Goal: Task Accomplishment & Management: Use online tool/utility

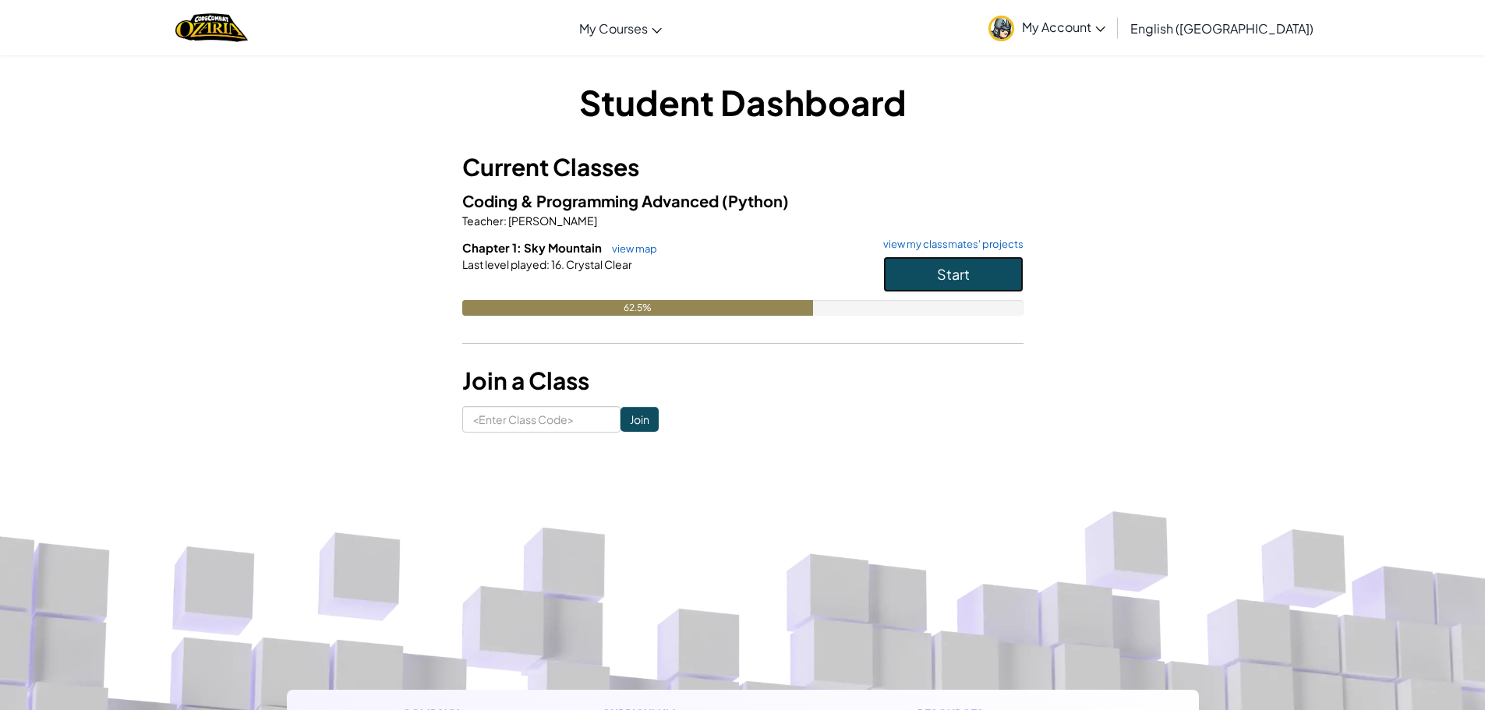
click at [936, 269] on button "Start" at bounding box center [953, 275] width 140 height 36
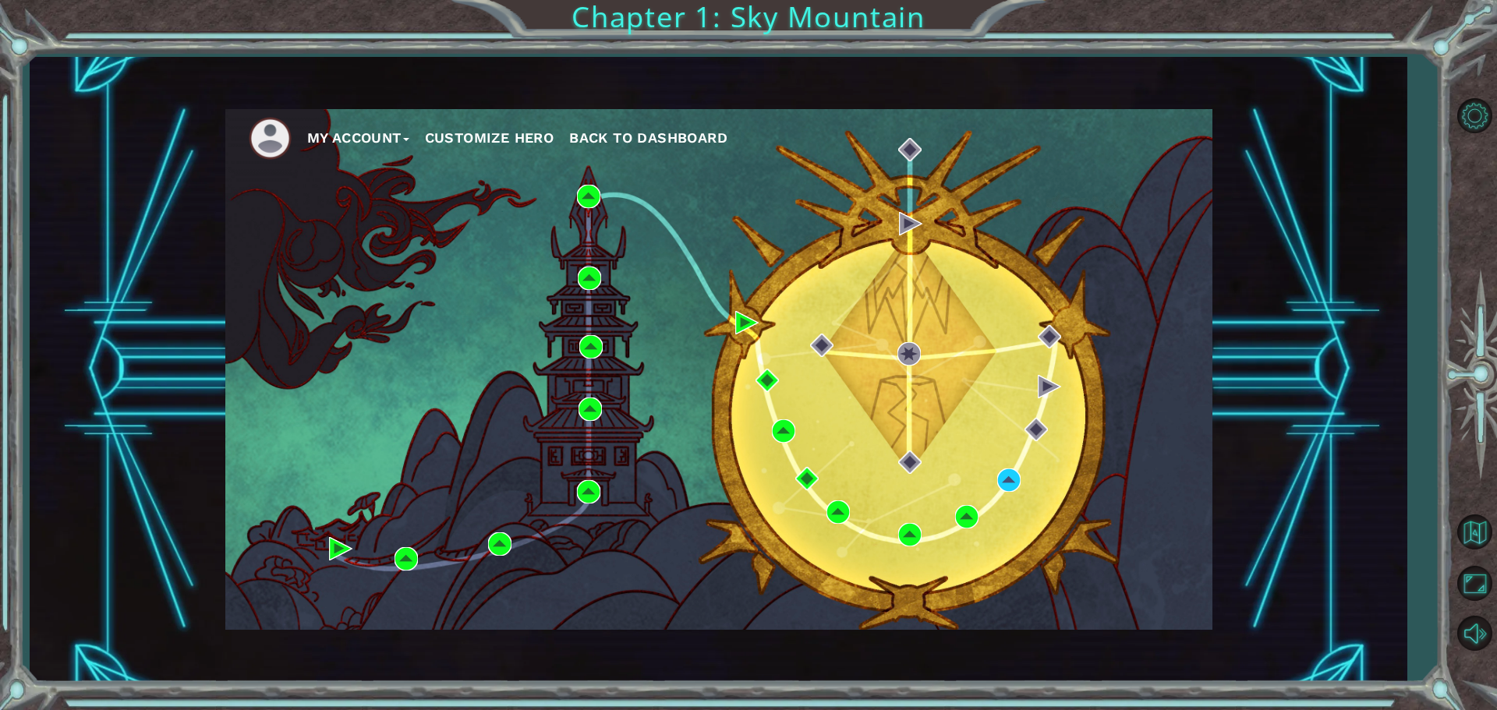
click at [1381, 223] on div "My Account Customize Hero Back to Dashboard" at bounding box center [718, 369] width 1377 height 625
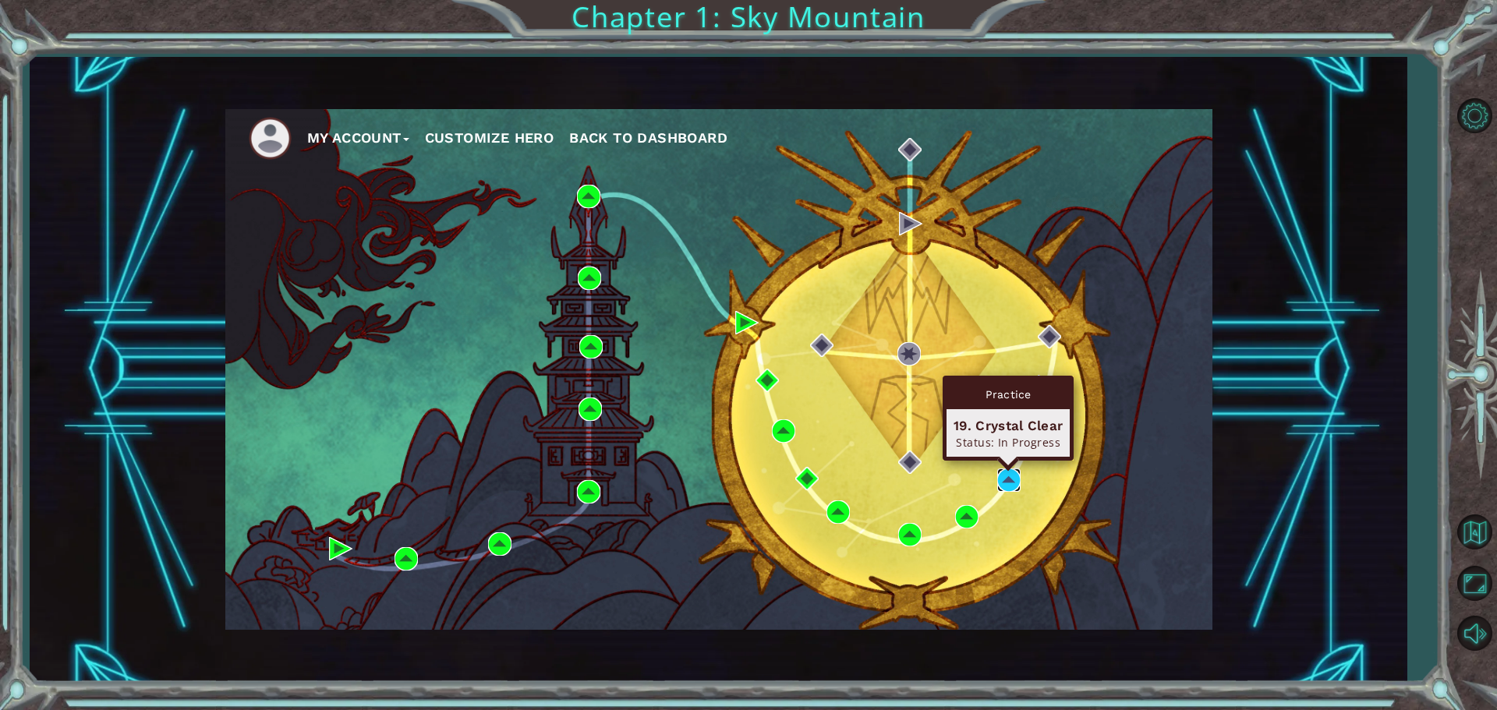
click at [1013, 475] on img at bounding box center [1008, 480] width 23 height 23
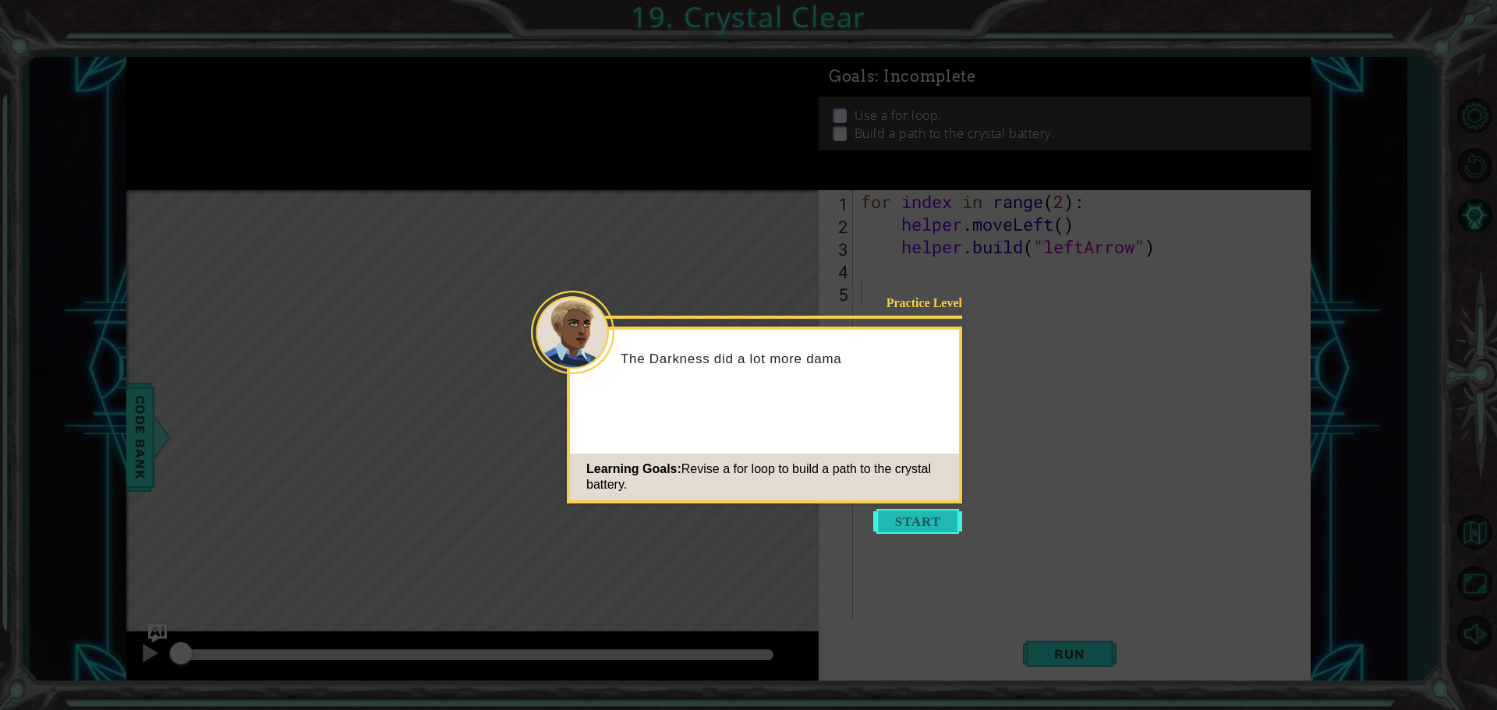
click at [930, 520] on button "Start" at bounding box center [917, 521] width 89 height 25
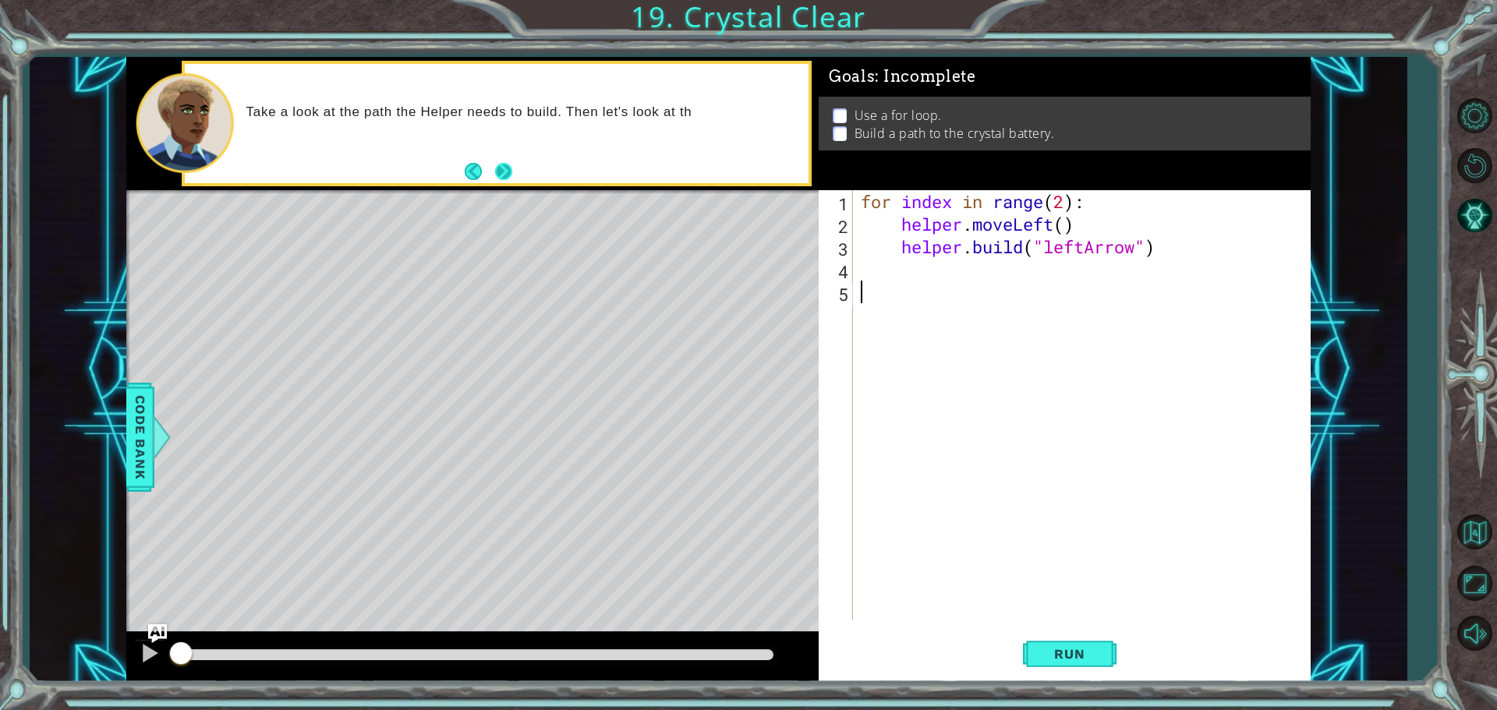
click at [500, 175] on button "Next" at bounding box center [503, 171] width 18 height 18
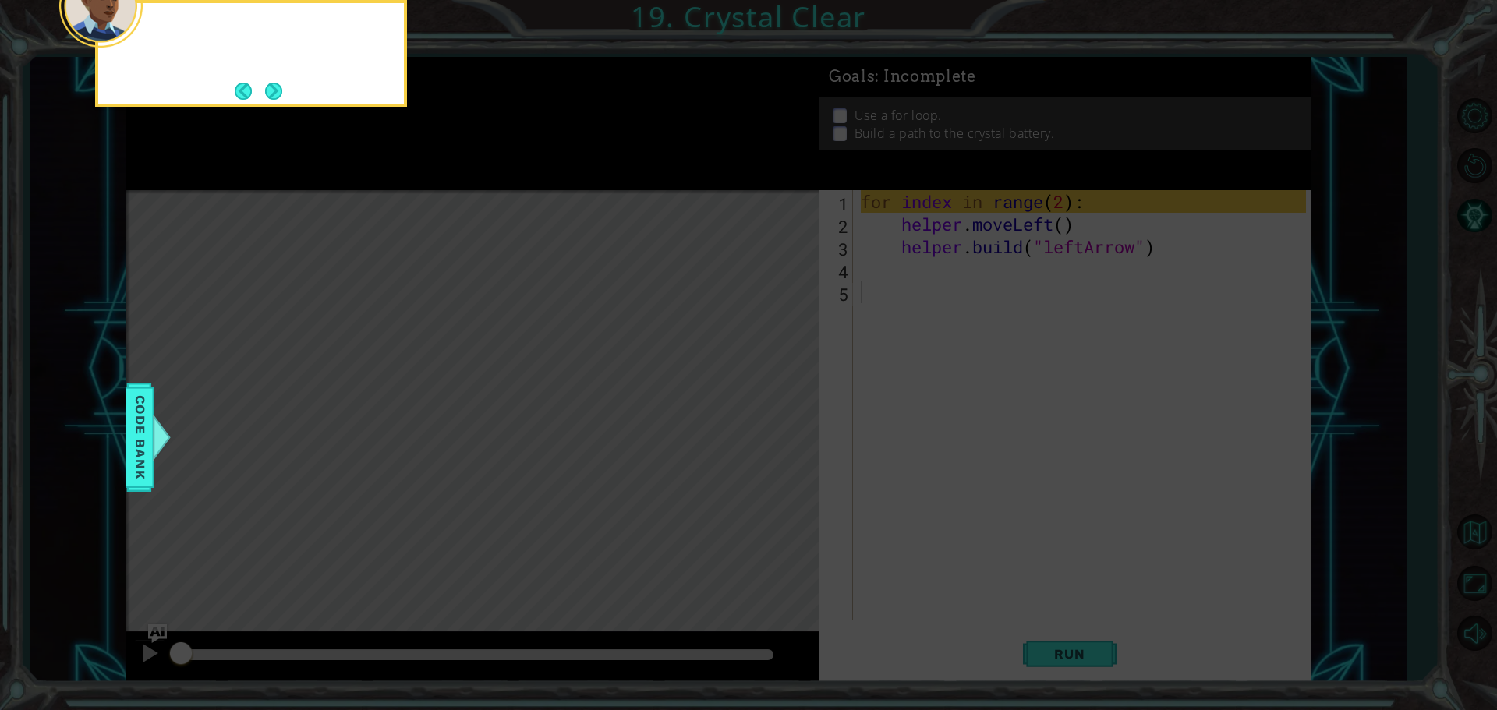
click at [500, 175] on icon at bounding box center [748, 107] width 1497 height 1208
click at [271, 89] on button "Next" at bounding box center [273, 90] width 21 height 21
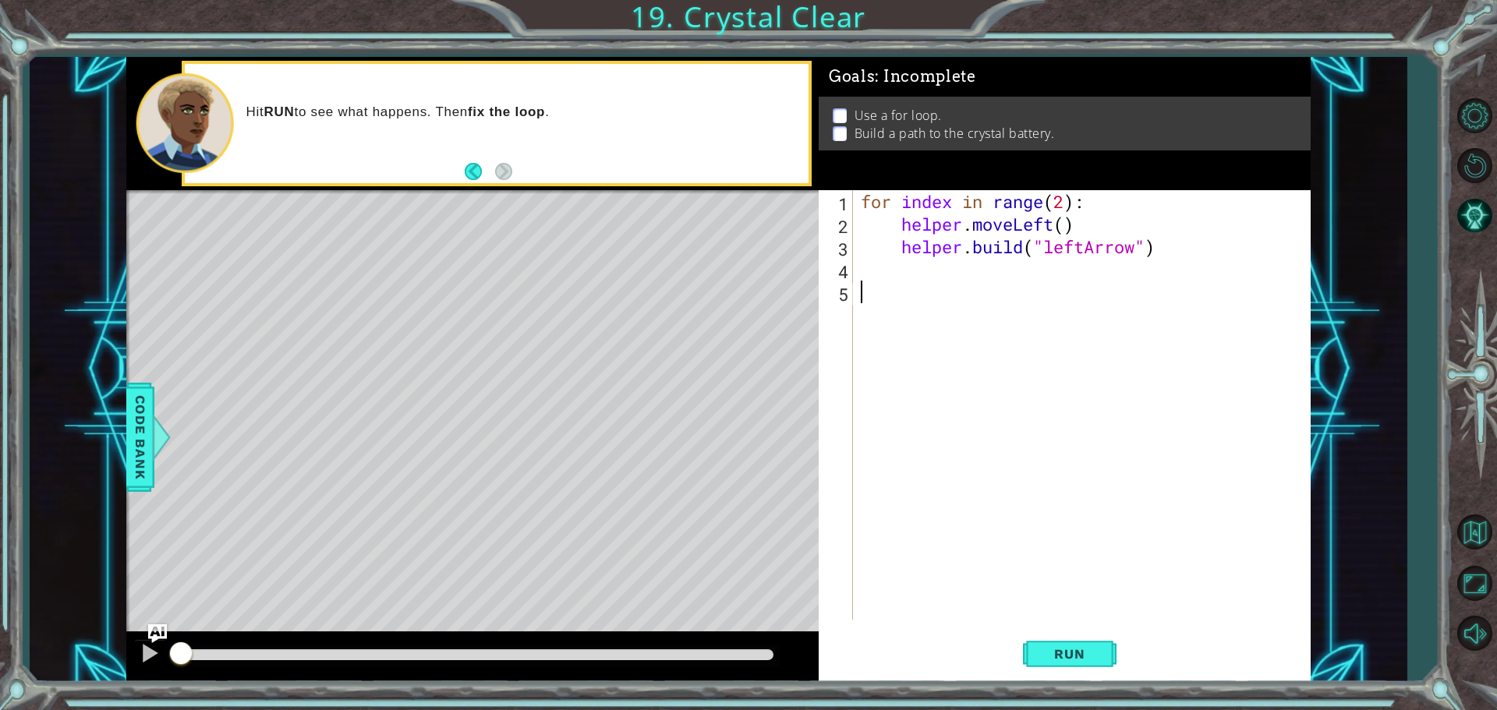
click at [905, 278] on div "for index in range ( 2 ) : helper . moveLeft ( ) helper . build ( "leftArrow" )" at bounding box center [1086, 427] width 456 height 475
click at [920, 272] on div "for index in range ( 2 ) : helper . moveLeft ( ) helper . build ( "leftArrow" )" at bounding box center [1086, 427] width 456 height 475
click at [899, 215] on div "for index in range ( 2 ) : helper . moveLeft ( ) helper . build ( "leftArrow" )" at bounding box center [1086, 427] width 456 height 475
click at [901, 245] on div "for index in range ( 2 ) : helper . moveLeft ( ) helper . build ( "leftArrow" )" at bounding box center [1086, 427] width 456 height 475
type textarea "[DOMAIN_NAME]("leftArrow")"
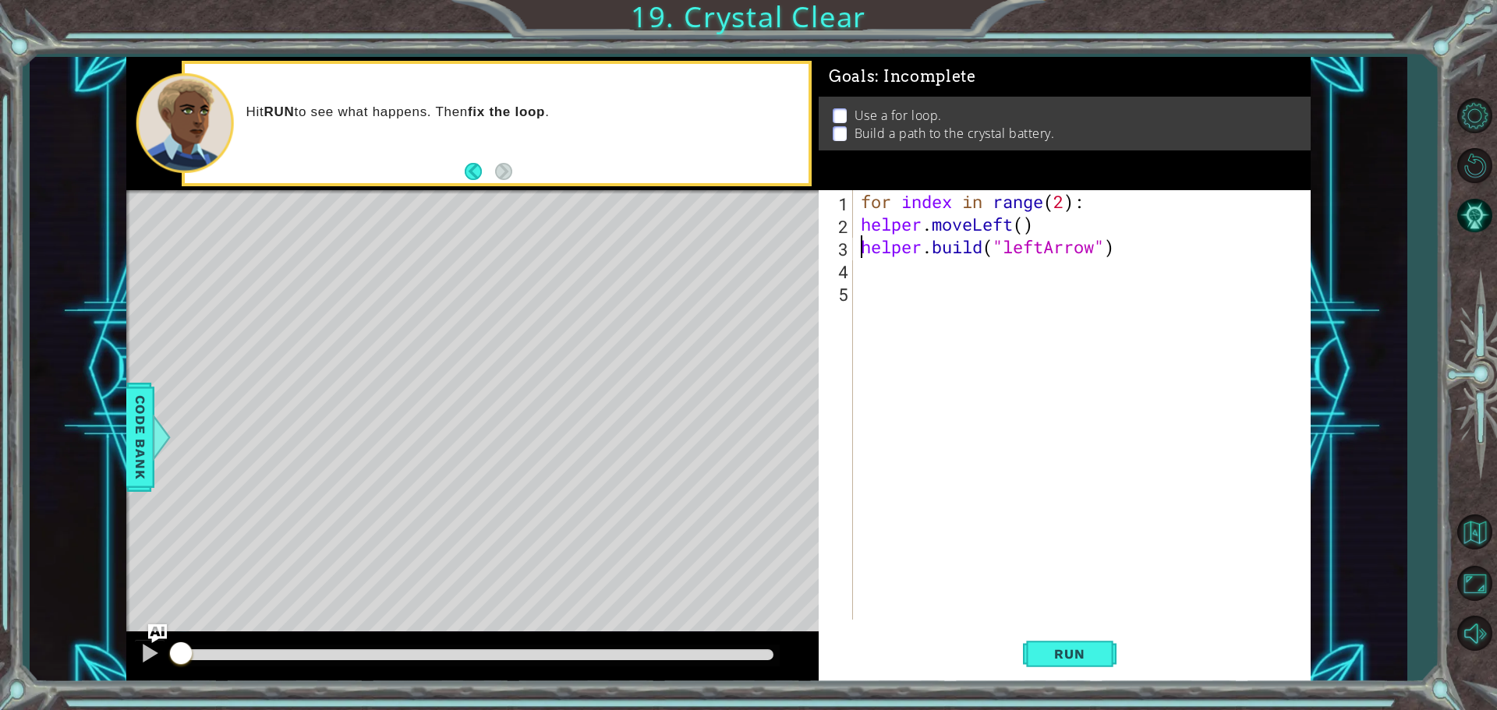
click at [891, 275] on div "for index in range ( 2 ) : helper . moveLeft ( ) helper . build ( "leftArrow" )" at bounding box center [1086, 427] width 456 height 475
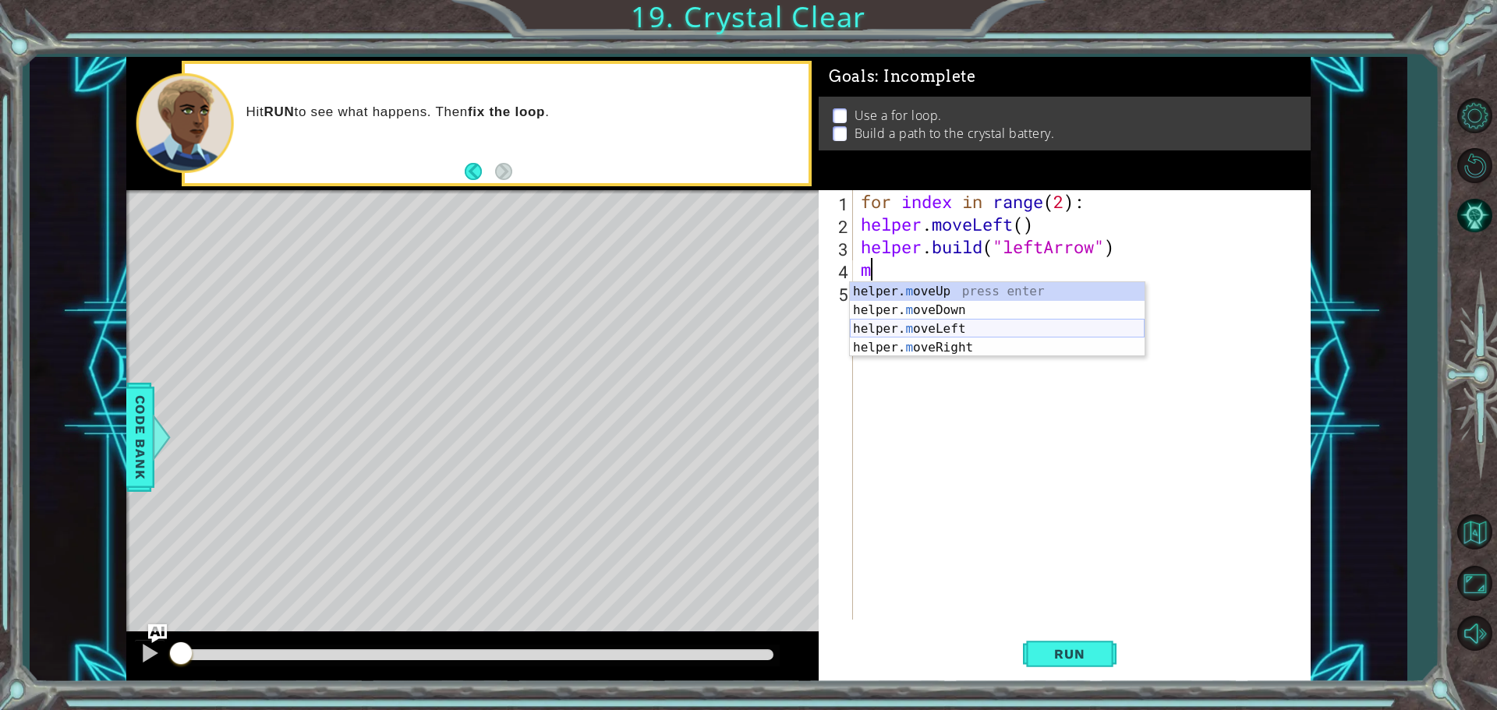
click at [963, 331] on div "helper. m oveUp press enter helper. m oveDown press enter helper. m oveLeft pre…" at bounding box center [997, 338] width 295 height 112
type textarea "helper.moveLeft(1)"
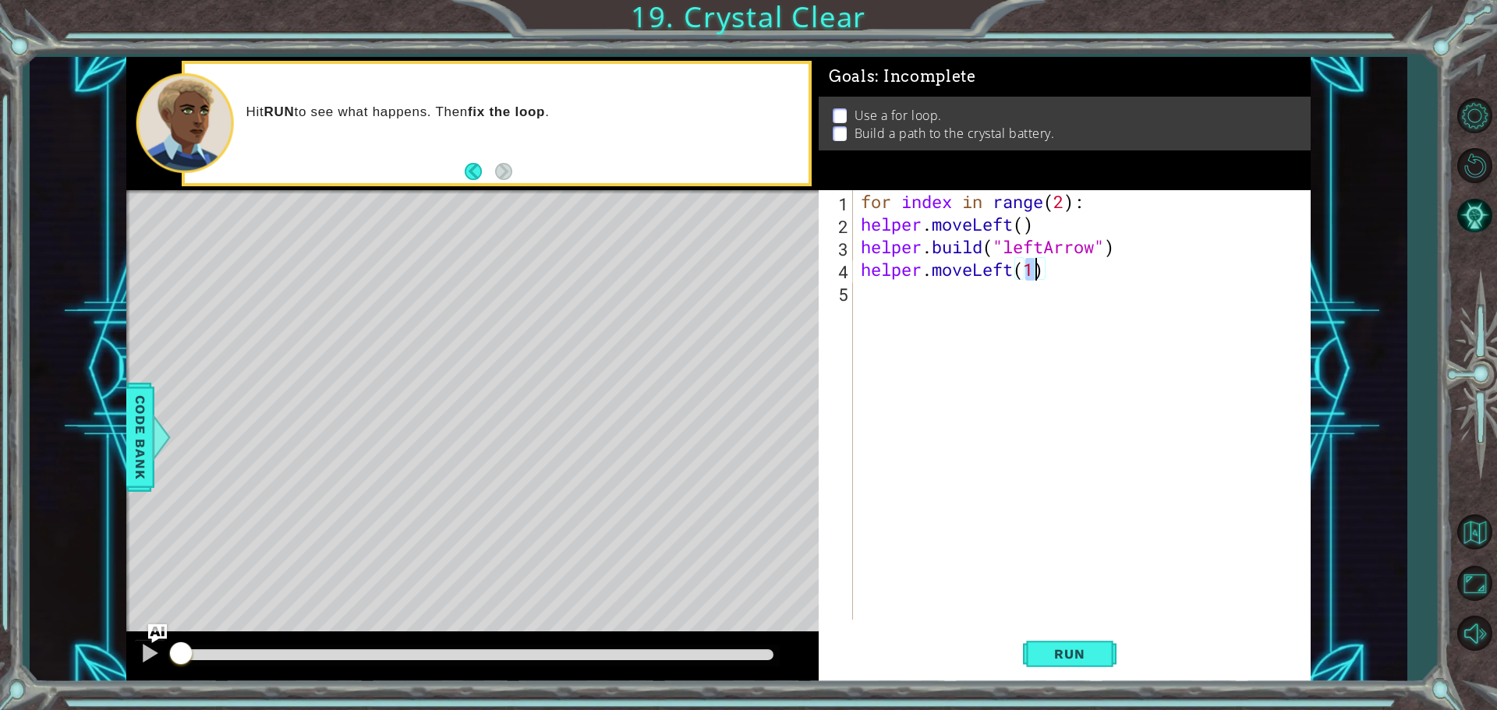
click at [909, 294] on div "for index in range ( 2 ) : helper . moveLeft ( ) helper . build ( "leftArrow" )…" at bounding box center [1086, 427] width 456 height 475
click at [961, 315] on div "helper. b uild press enter" at bounding box center [997, 333] width 295 height 56
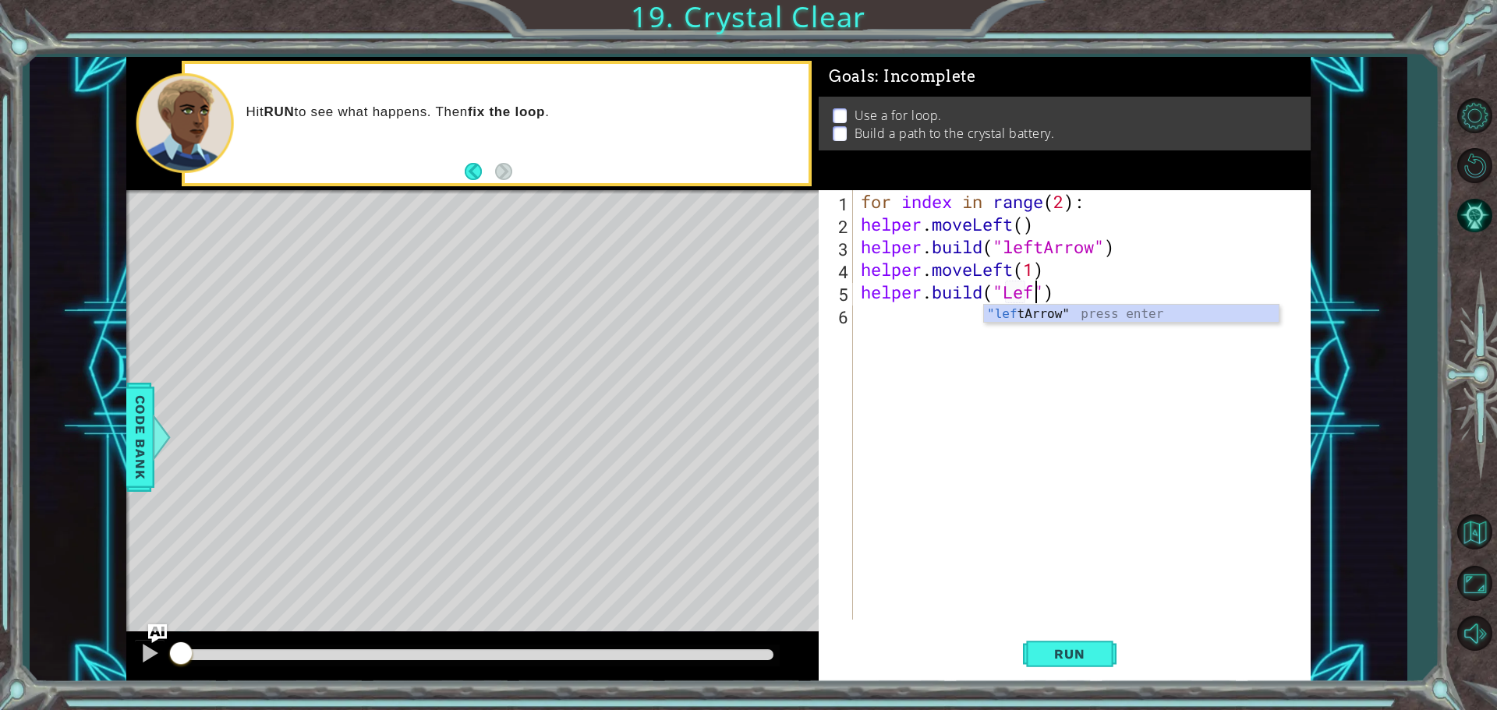
scroll to position [0, 8]
click at [1098, 314] on div ""left Arrow" press enter" at bounding box center [1131, 333] width 295 height 56
type textarea "[DOMAIN_NAME]("leftArrow")"
click at [866, 310] on div "for index in range ( 2 ) : helper . moveLeft ( ) helper . build ( "leftArrow" )…" at bounding box center [1086, 427] width 456 height 475
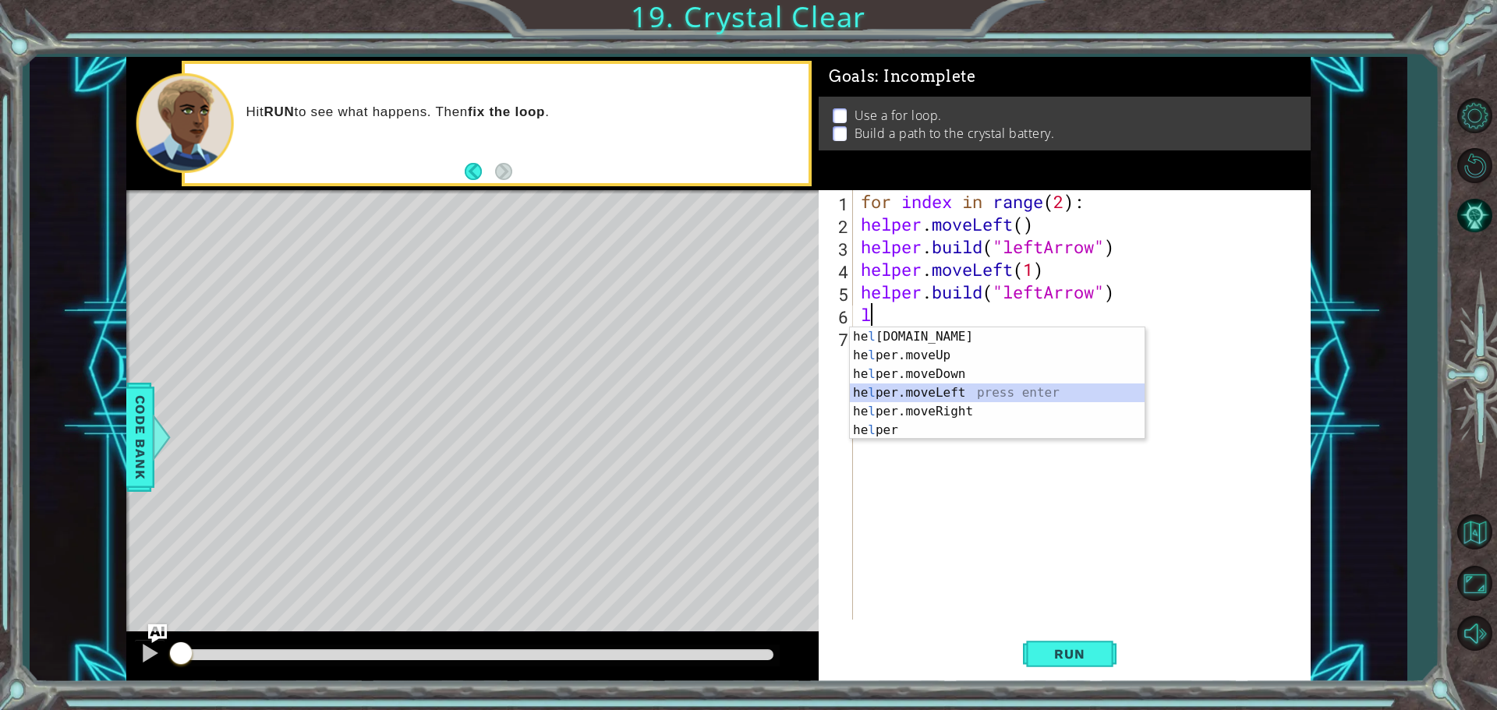
click at [941, 395] on div "he l [DOMAIN_NAME] press enter he l per.moveUp press enter he l per.moveDown pr…" at bounding box center [997, 402] width 295 height 150
type textarea "helper.moveLeft(1)"
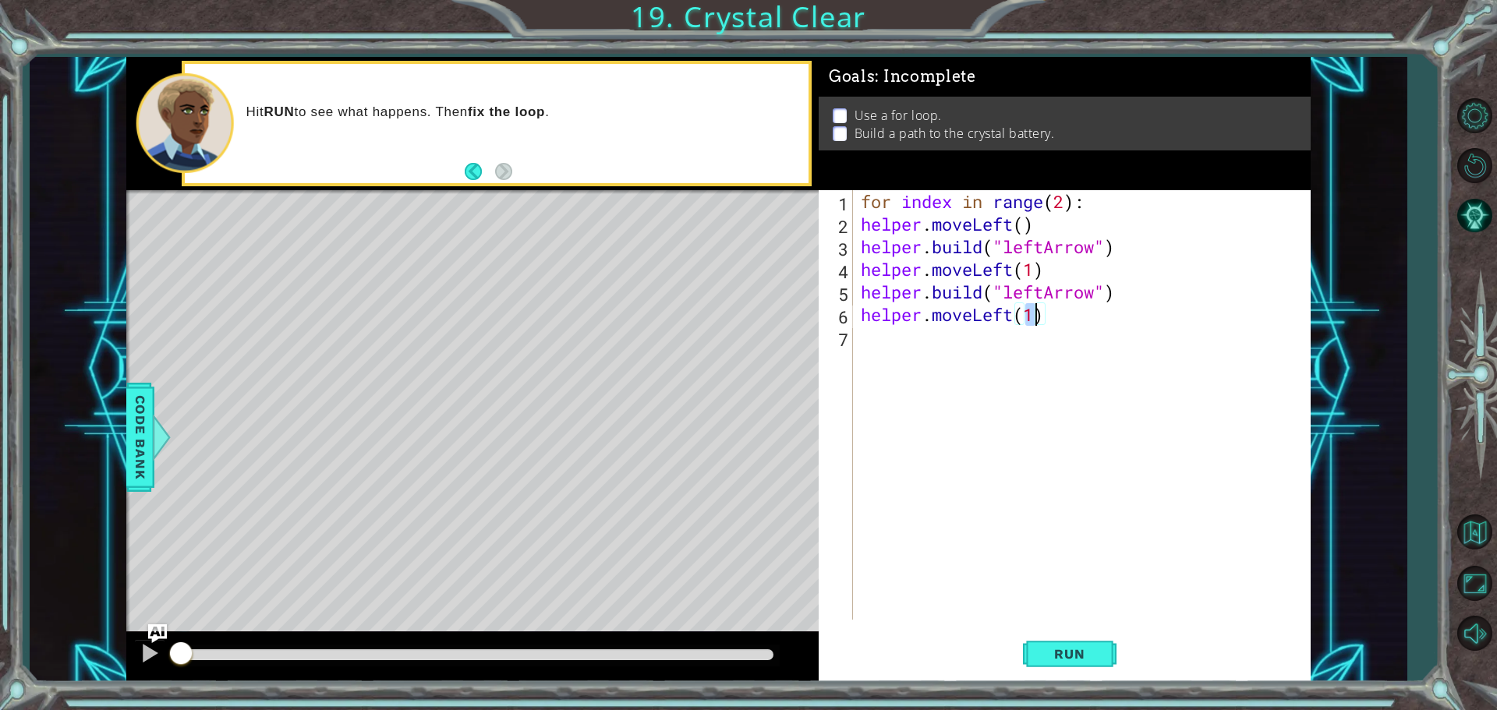
click at [883, 343] on div "for index in range ( 2 ) : helper . moveLeft ( ) helper . build ( "leftArrow" )…" at bounding box center [1086, 427] width 456 height 475
click at [949, 360] on div "helper. b uild press enter" at bounding box center [997, 378] width 295 height 56
click at [1050, 355] on div ""l eftArrow" press enter" at bounding box center [1131, 378] width 295 height 56
type textarea "[DOMAIN_NAME]("leftArrow")"
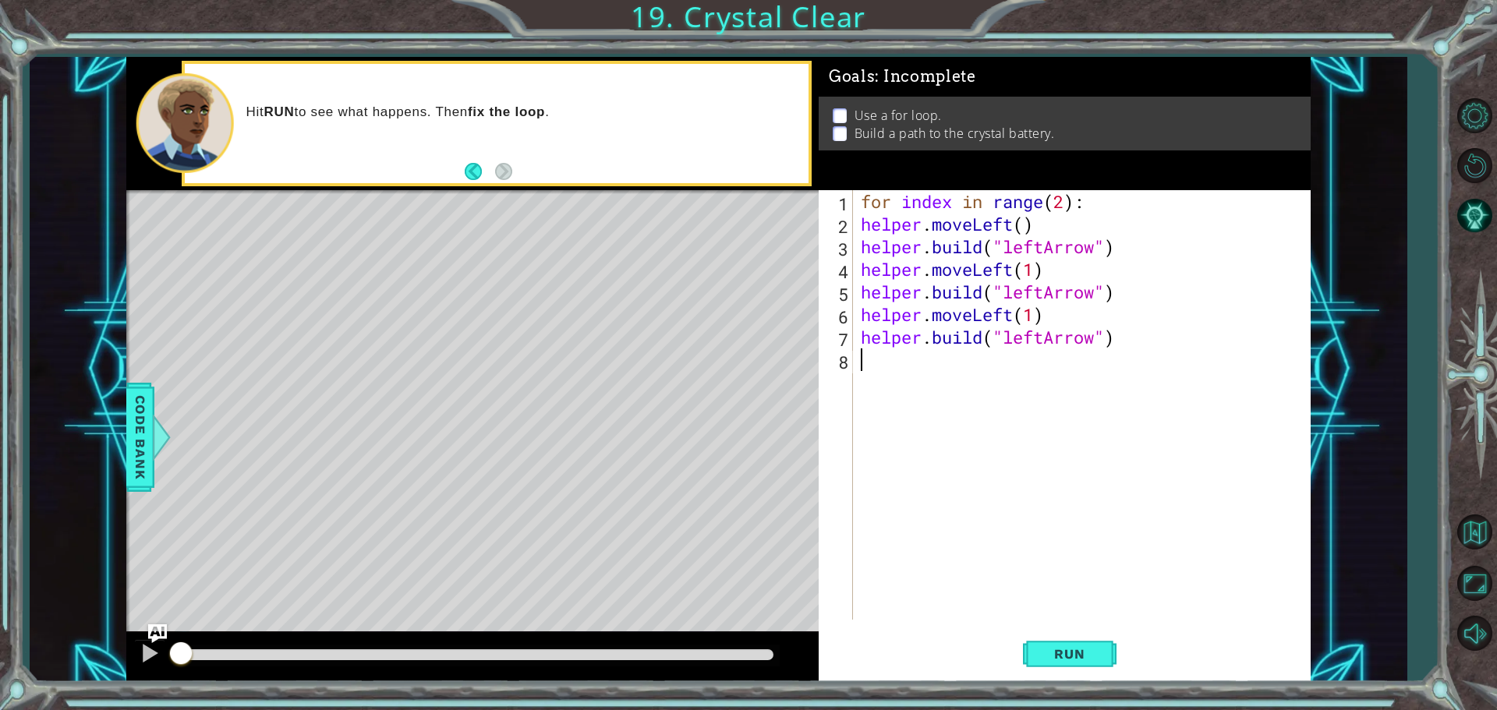
click at [911, 363] on div "for index in range ( 2 ) : helper . moveLeft ( ) helper . build ( "leftArrow" )…" at bounding box center [1086, 427] width 456 height 475
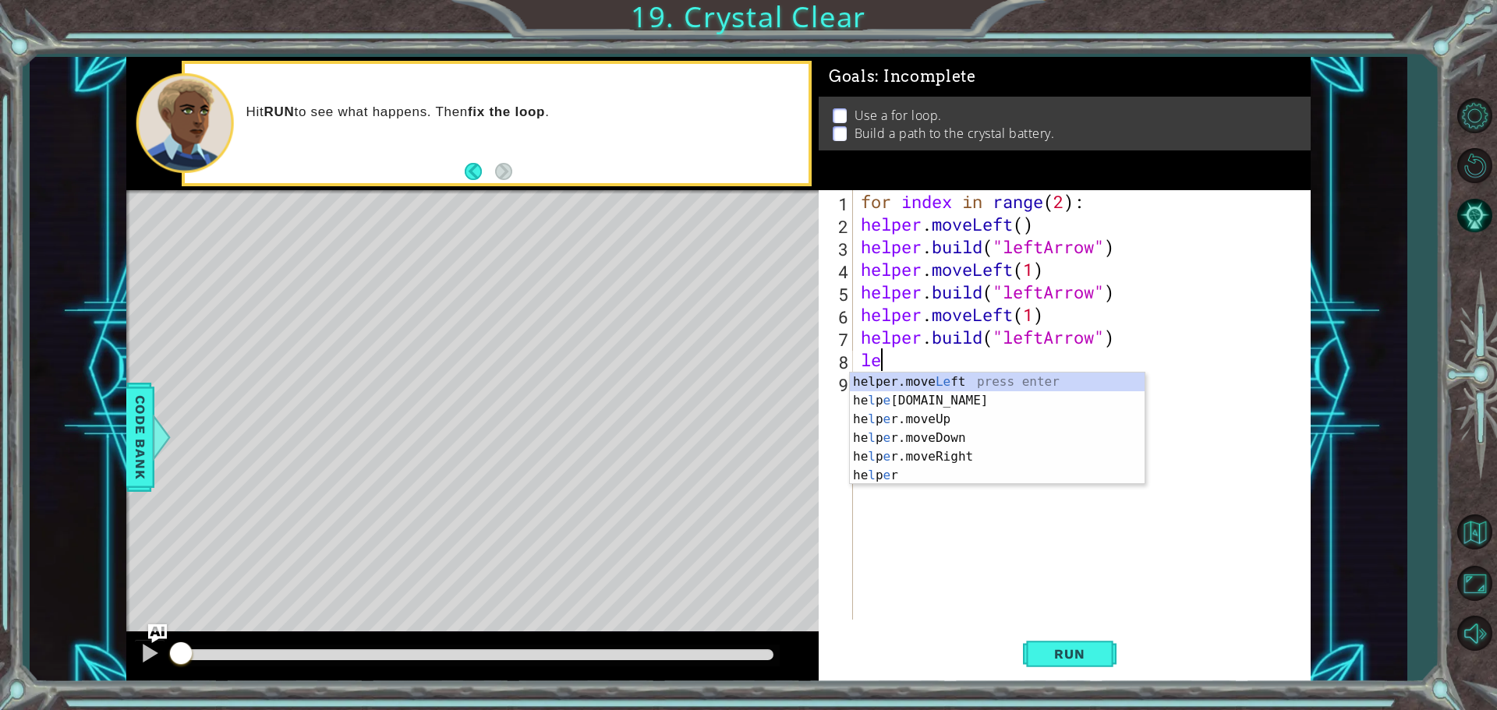
click at [952, 372] on div "1 2 3 4 5 6 helper.move Le ft press enter he l p e [DOMAIN_NAME] press enter he…" at bounding box center [997, 428] width 296 height 112
click at [963, 373] on div "helper.move Le ft press enter he l p e [DOMAIN_NAME] press enter he l p e r.mov…" at bounding box center [997, 448] width 295 height 150
type textarea "helper.moveLeft(1)"
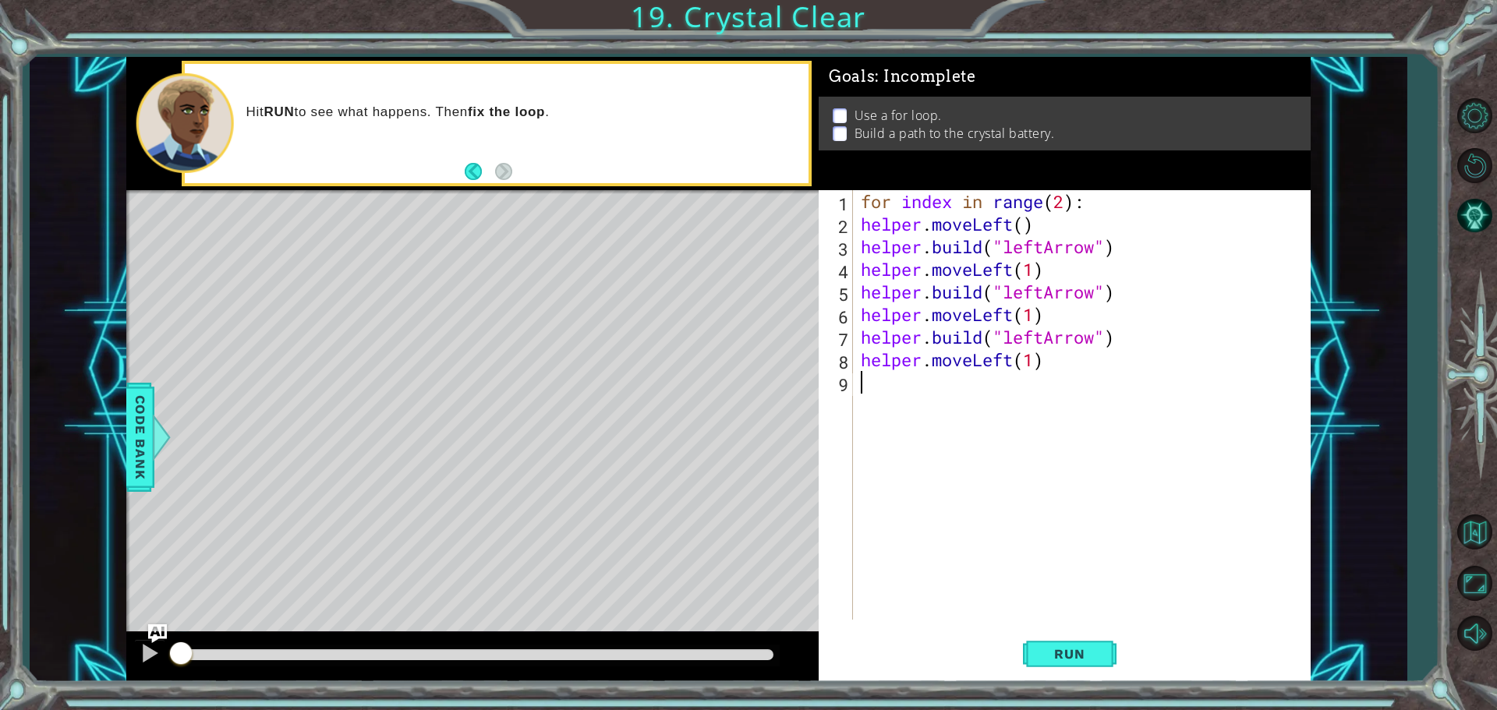
click at [944, 391] on div "for index in range ( 2 ) : helper . moveLeft ( ) helper . build ( "leftArrow" )…" at bounding box center [1086, 427] width 456 height 475
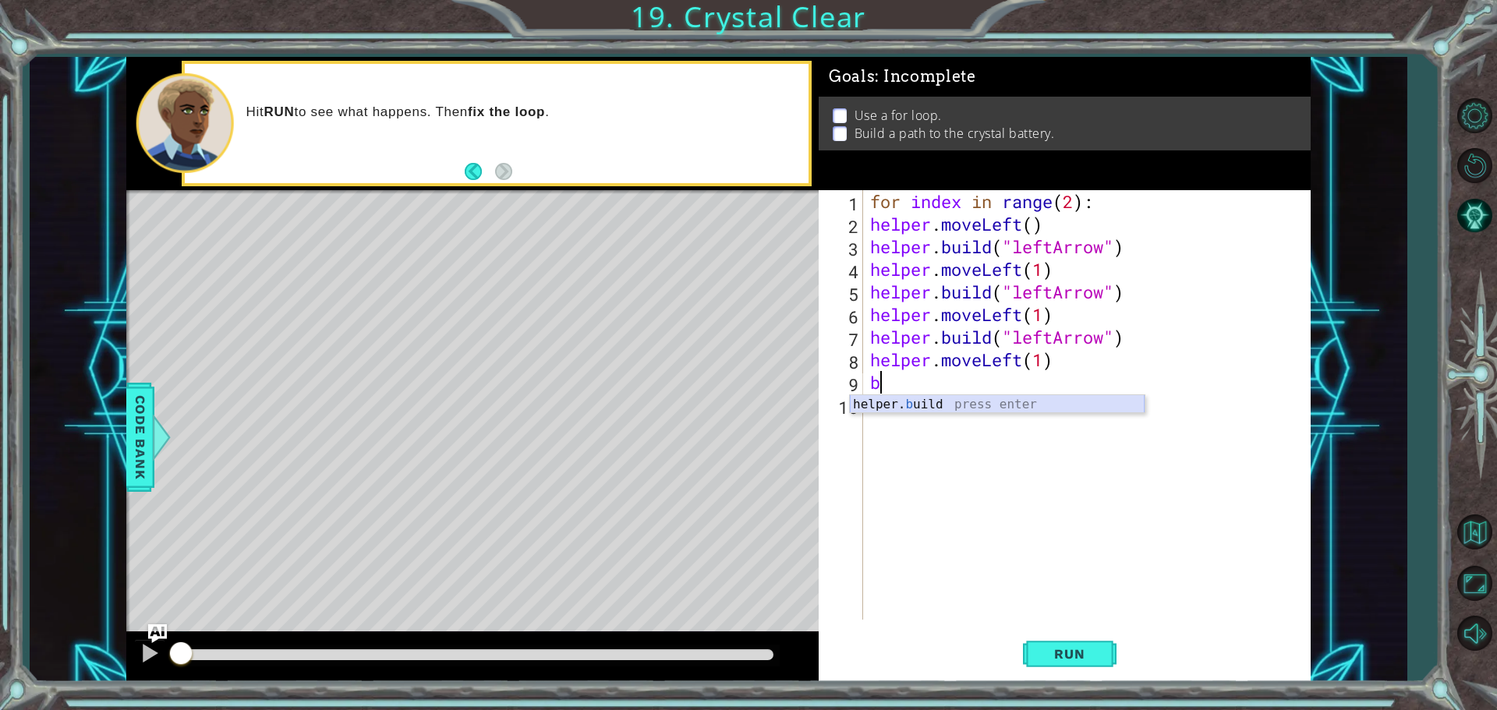
click at [948, 402] on div "helper. b uild press enter" at bounding box center [997, 423] width 295 height 56
click at [1027, 407] on div ""le ftArrow" press enter" at bounding box center [1140, 423] width 295 height 56
type textarea "[DOMAIN_NAME]("leftArrow")"
click at [914, 414] on div "for index in range ( 2 ) : helper . moveLeft ( ) helper . build ( "leftArrow" )…" at bounding box center [1090, 427] width 447 height 475
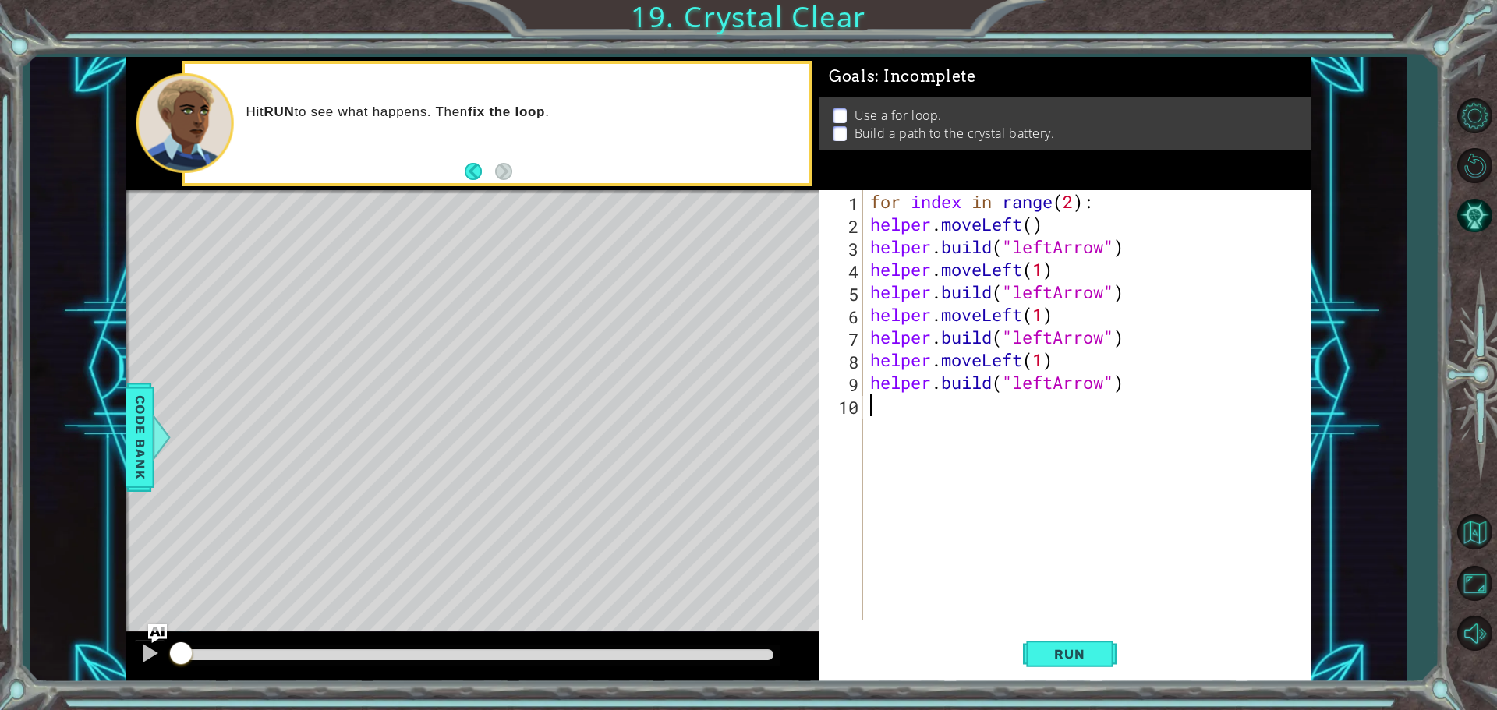
scroll to position [0, 0]
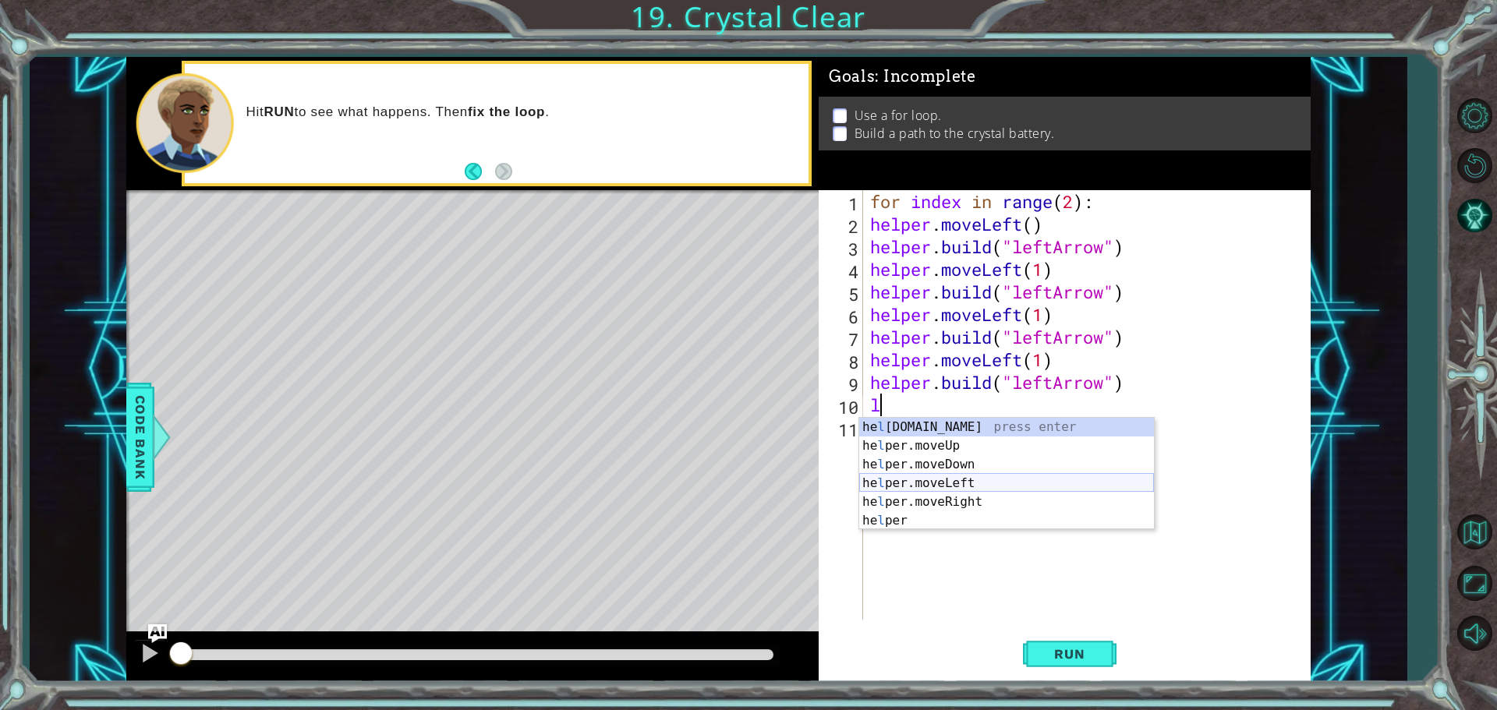
drag, startPoint x: 969, startPoint y: 483, endPoint x: 960, endPoint y: 466, distance: 18.9
click at [968, 479] on div "he l [DOMAIN_NAME] press enter he l per.moveUp press enter he l per.moveDown pr…" at bounding box center [1006, 493] width 295 height 150
type textarea "helper.moveLeft(1)"
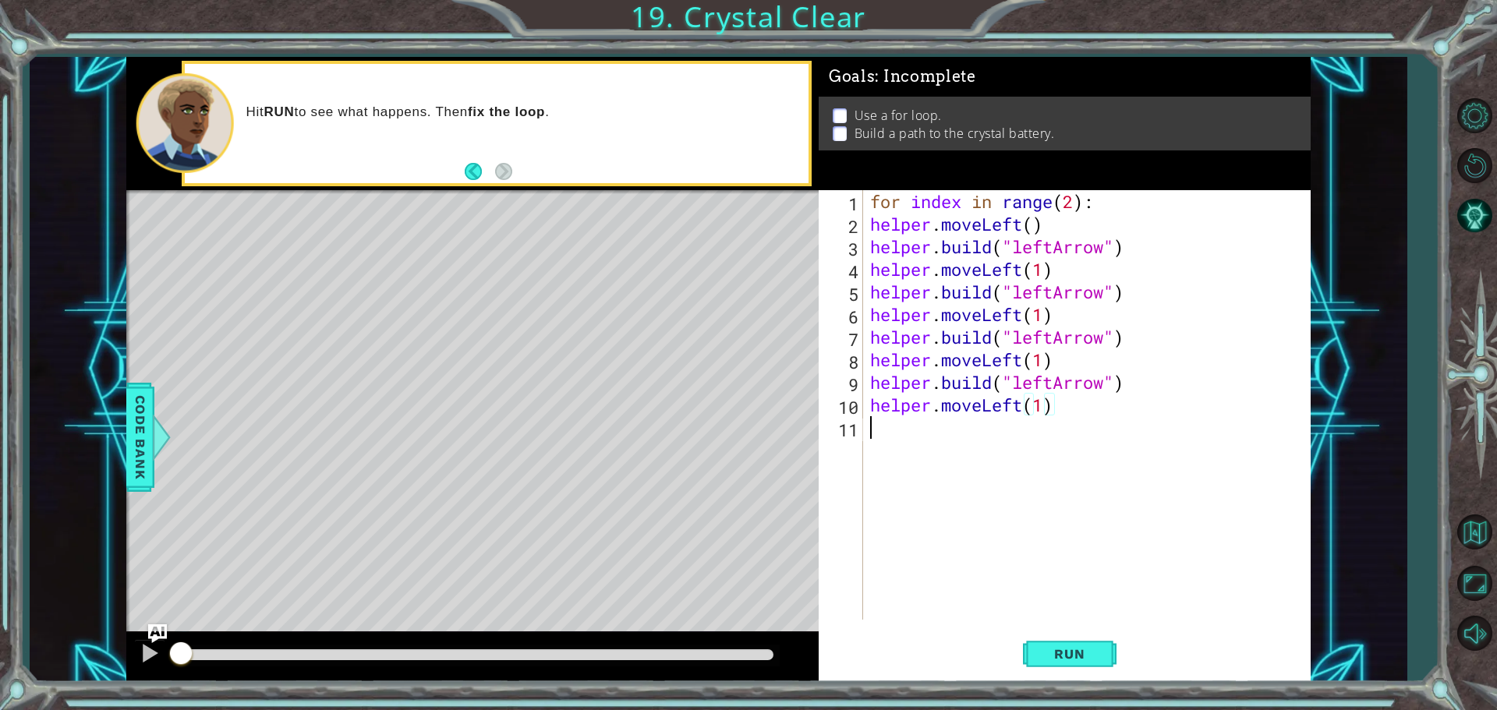
click at [915, 435] on div "for index in range ( 2 ) : helper . moveLeft ( ) helper . build ( "leftArrow" )…" at bounding box center [1090, 427] width 447 height 475
click at [926, 444] on div "helper. b uild press enter" at bounding box center [1006, 469] width 295 height 56
click at [1035, 443] on div ""l eftArrow" press enter" at bounding box center [1140, 469] width 295 height 56
click at [1086, 645] on button "Run" at bounding box center [1070, 653] width 94 height 49
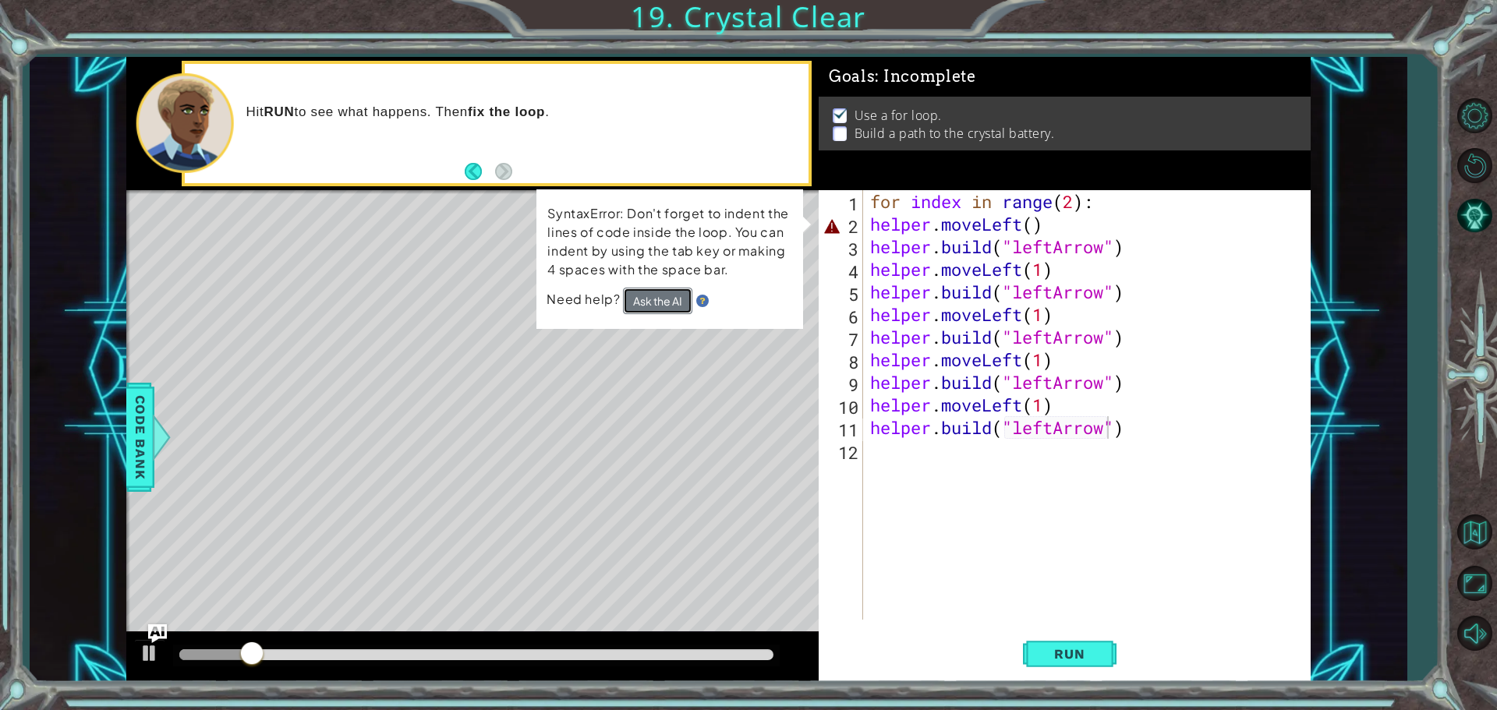
click at [652, 296] on button "Ask the AI" at bounding box center [657, 301] width 69 height 27
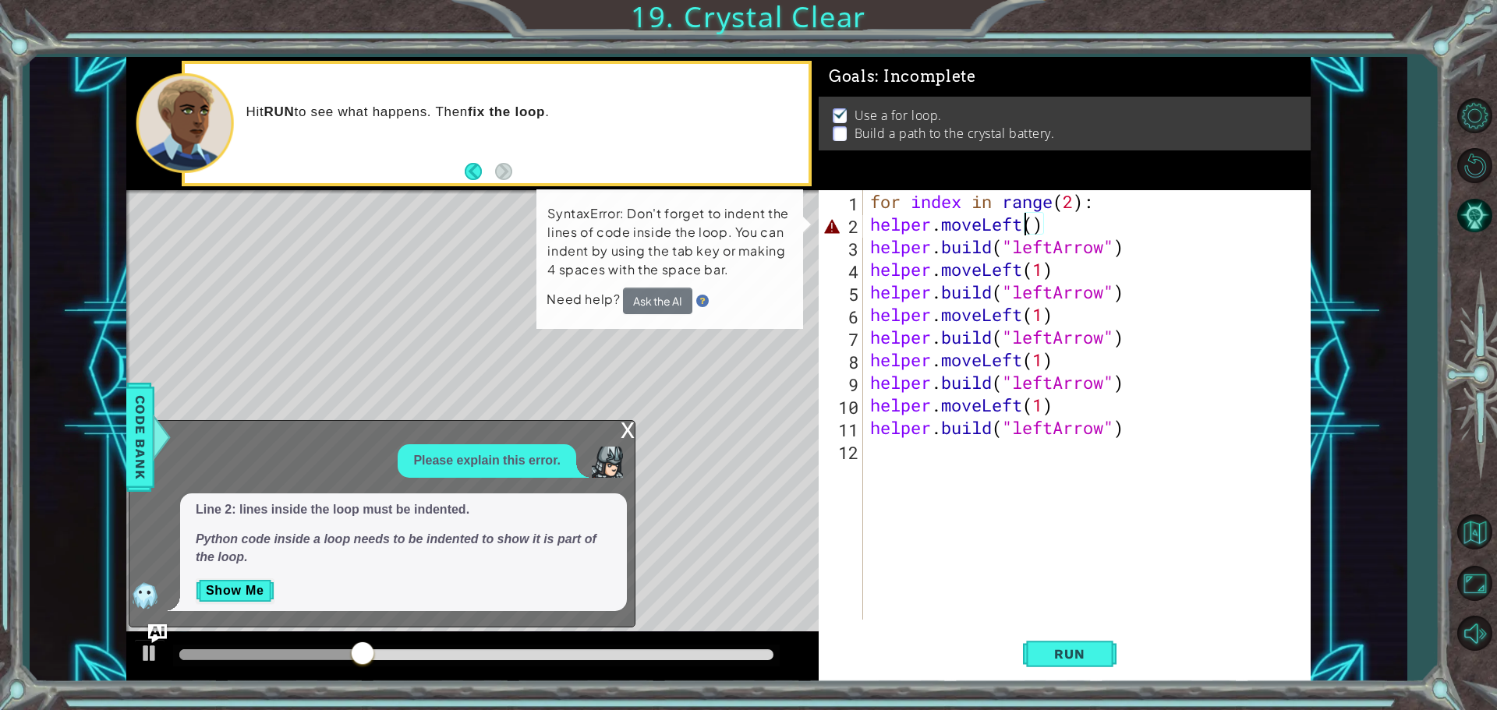
click at [1021, 224] on div "for index in range ( 2 ) : helper . moveLeft ( ) helper . build ( "leftArrow" )…" at bounding box center [1090, 427] width 447 height 475
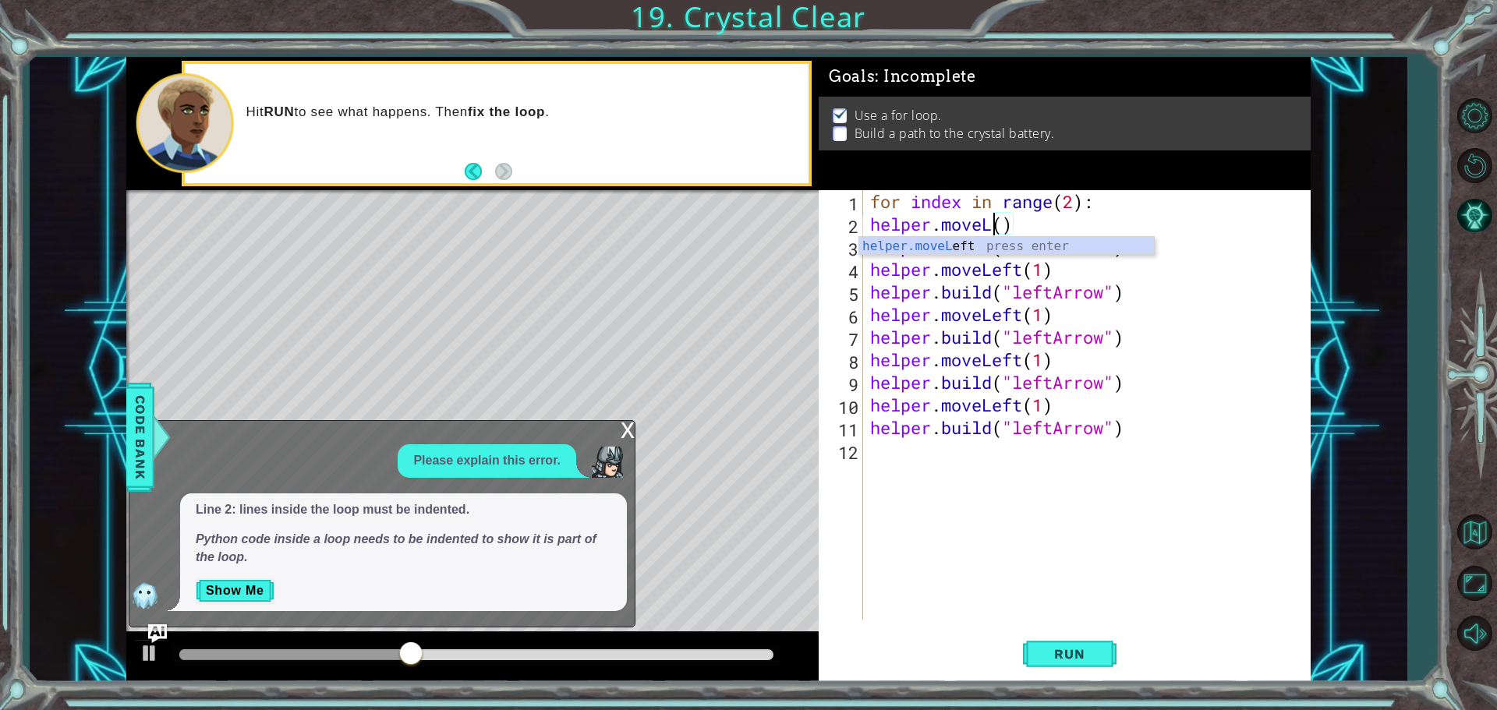
scroll to position [0, 5]
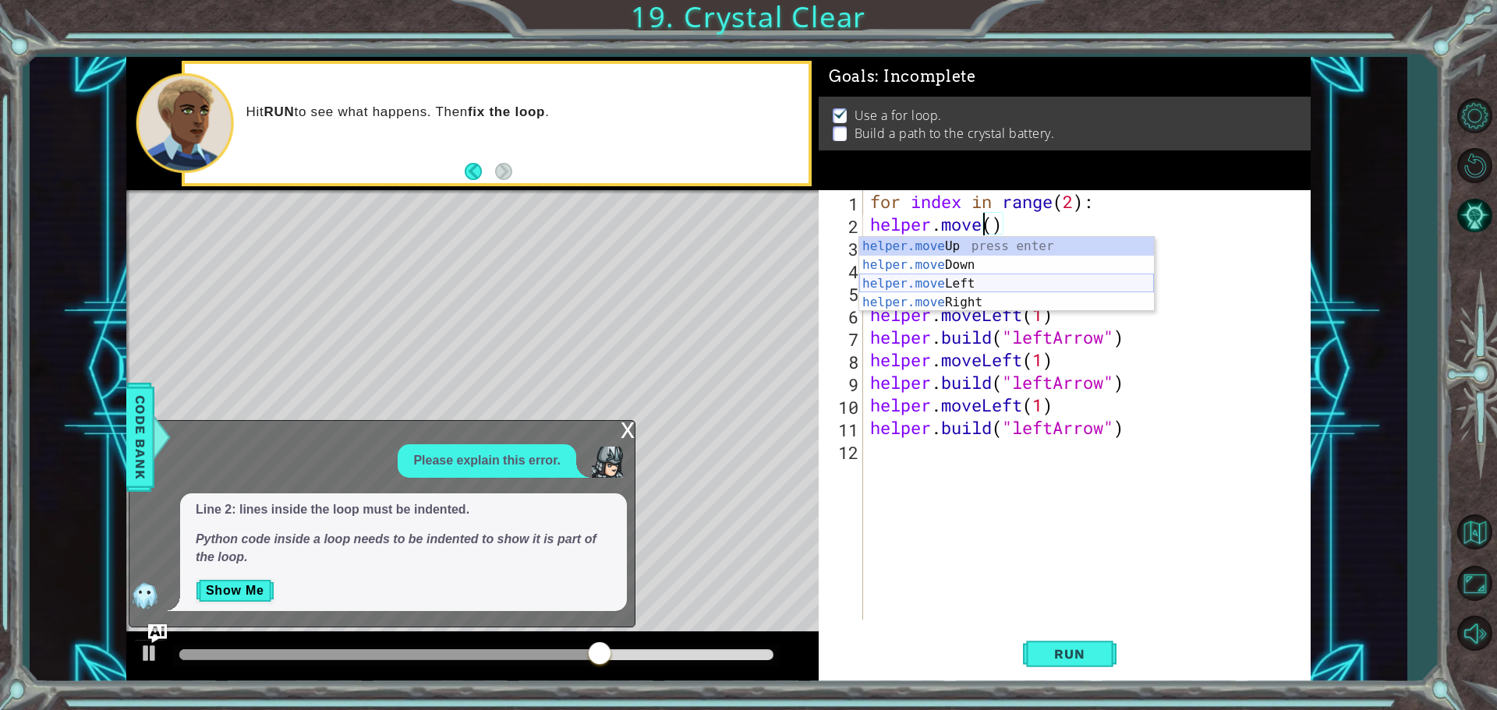
click at [954, 279] on div "helper.move Up press enter helper.move Down press enter helper.move Left press …" at bounding box center [1006, 293] width 295 height 112
type textarea "helper.moveLeft(1)"
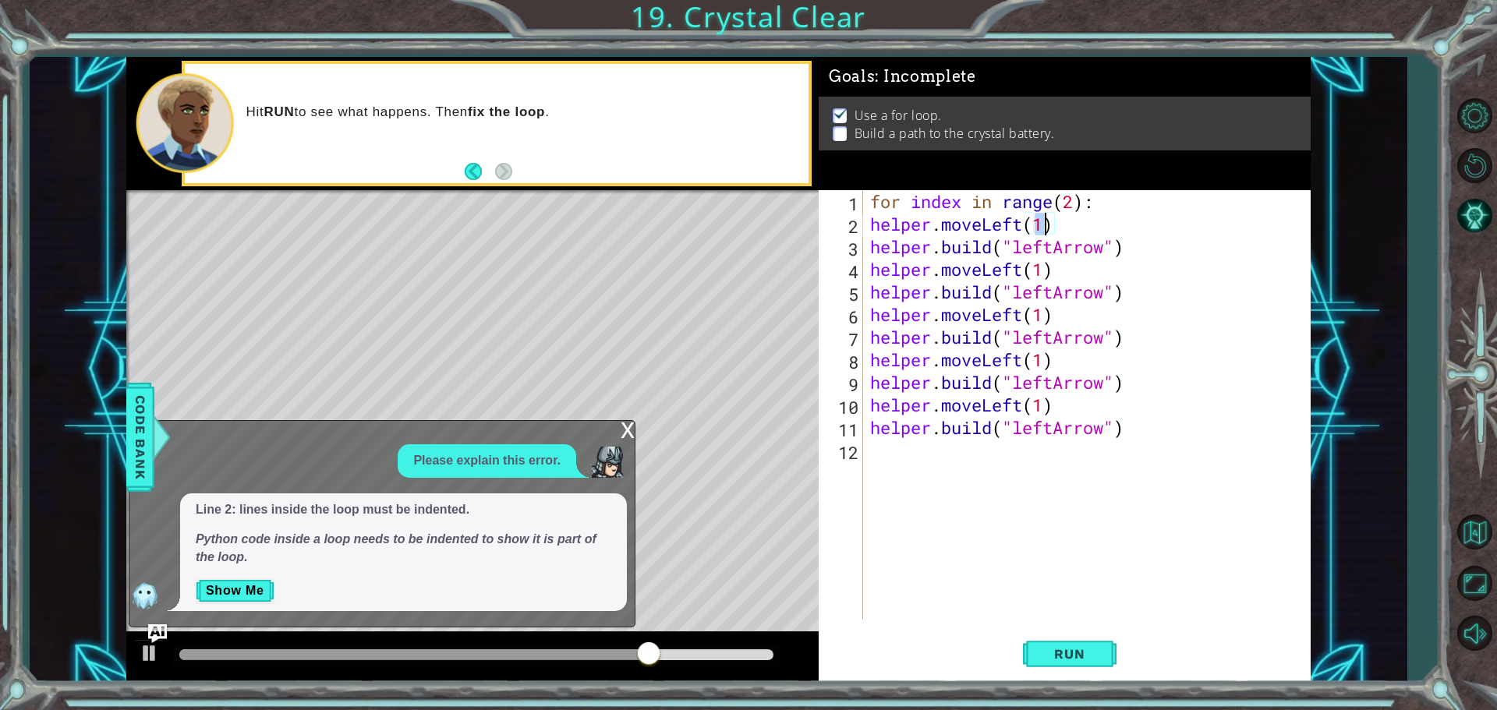
click at [960, 596] on div "for index in range ( 2 ) : helper . moveLeft ( 1 ) helper . build ( "leftArrow"…" at bounding box center [1090, 427] width 447 height 475
click at [631, 430] on div "x" at bounding box center [628, 429] width 14 height 16
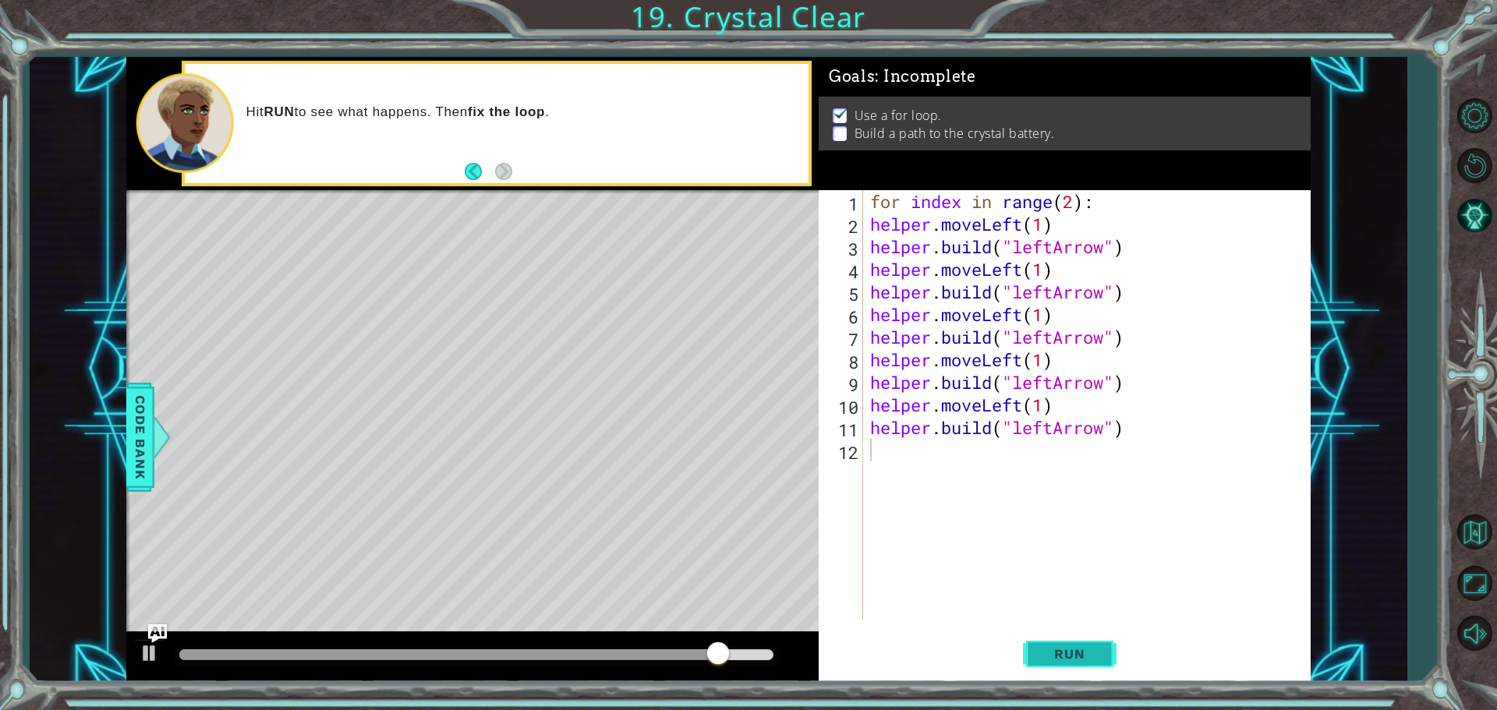
click at [1058, 660] on span "Run" at bounding box center [1070, 654] width 62 height 16
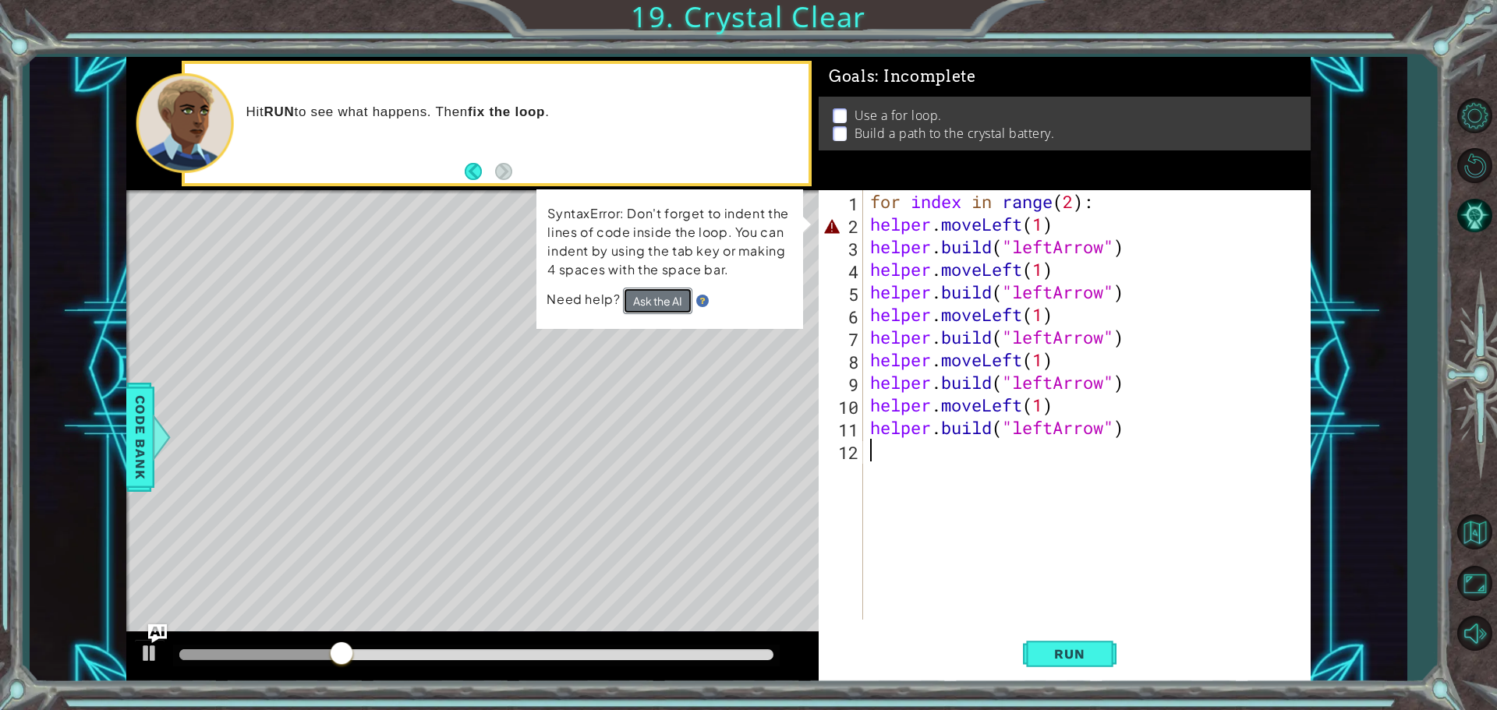
click at [660, 303] on button "Ask the AI" at bounding box center [657, 301] width 69 height 27
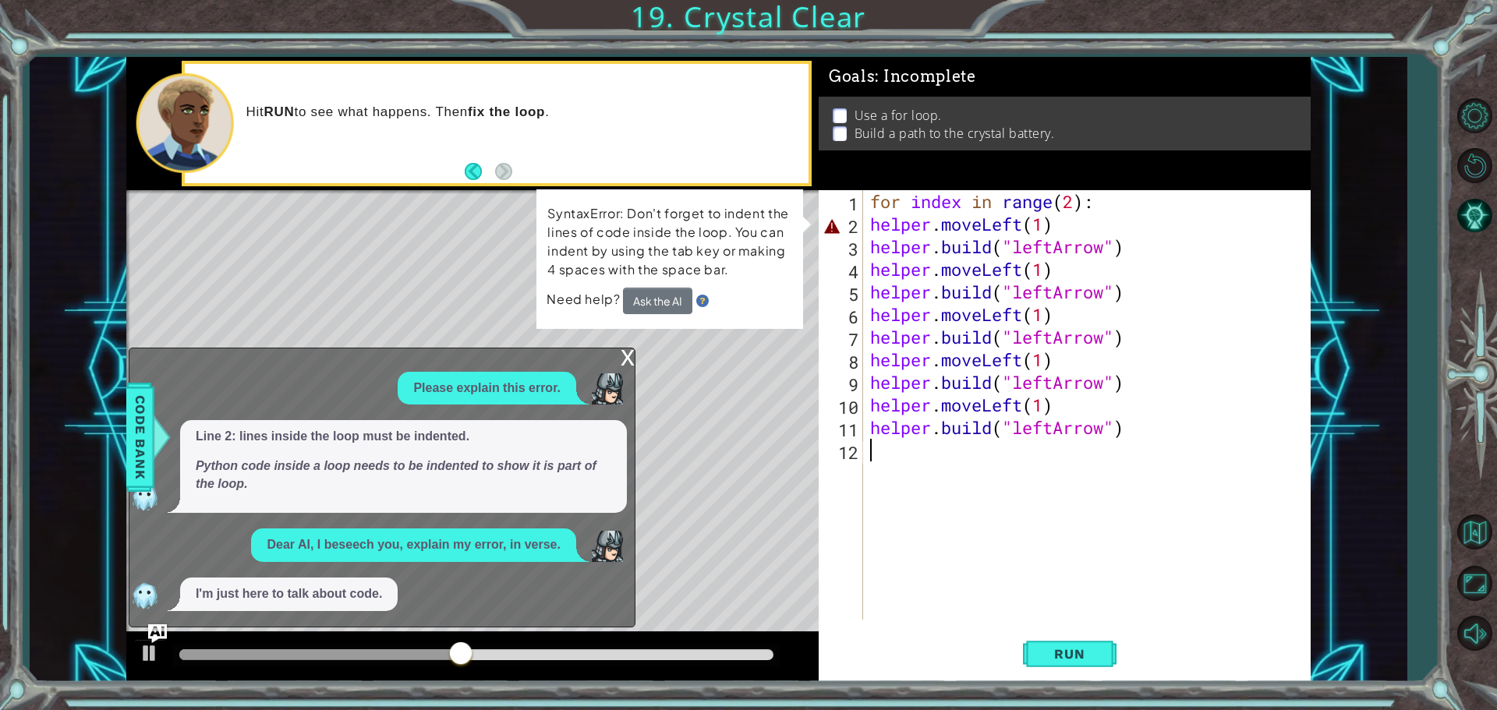
click at [628, 357] on div "x" at bounding box center [628, 357] width 14 height 16
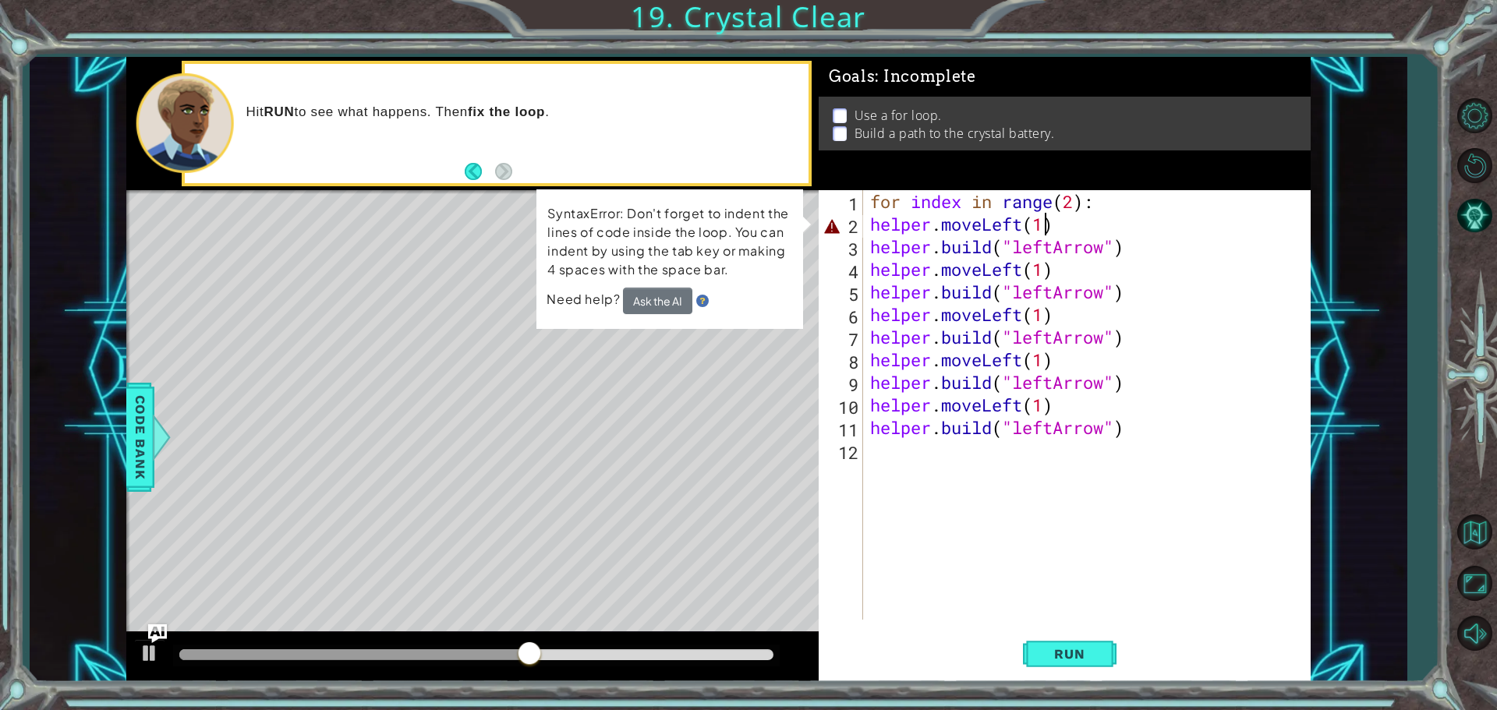
click at [1046, 229] on div "for index in range ( 2 ) : helper . moveLeft ( 1 ) helper . build ( "leftArrow"…" at bounding box center [1090, 427] width 447 height 475
click at [1037, 221] on div "for index in range ( 2 ) : helper . moveLeft ( 1 ) helper . build ( "leftArrow"…" at bounding box center [1090, 427] width 447 height 475
click at [1042, 221] on div "for index in range ( 2 ) : helper . moveLeft ( 1 ) helper . build ( "leftArrow"…" at bounding box center [1090, 427] width 447 height 475
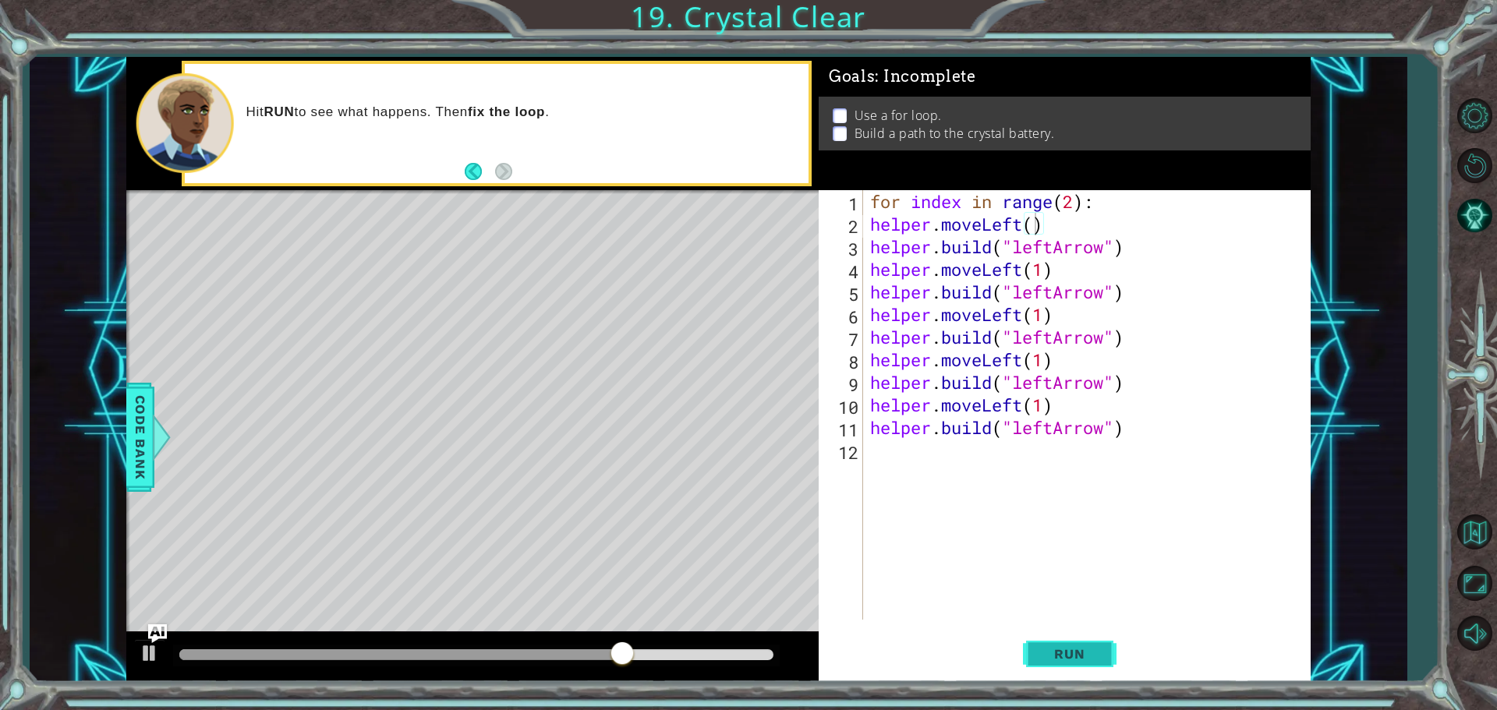
click at [1064, 651] on span "Run" at bounding box center [1070, 654] width 62 height 16
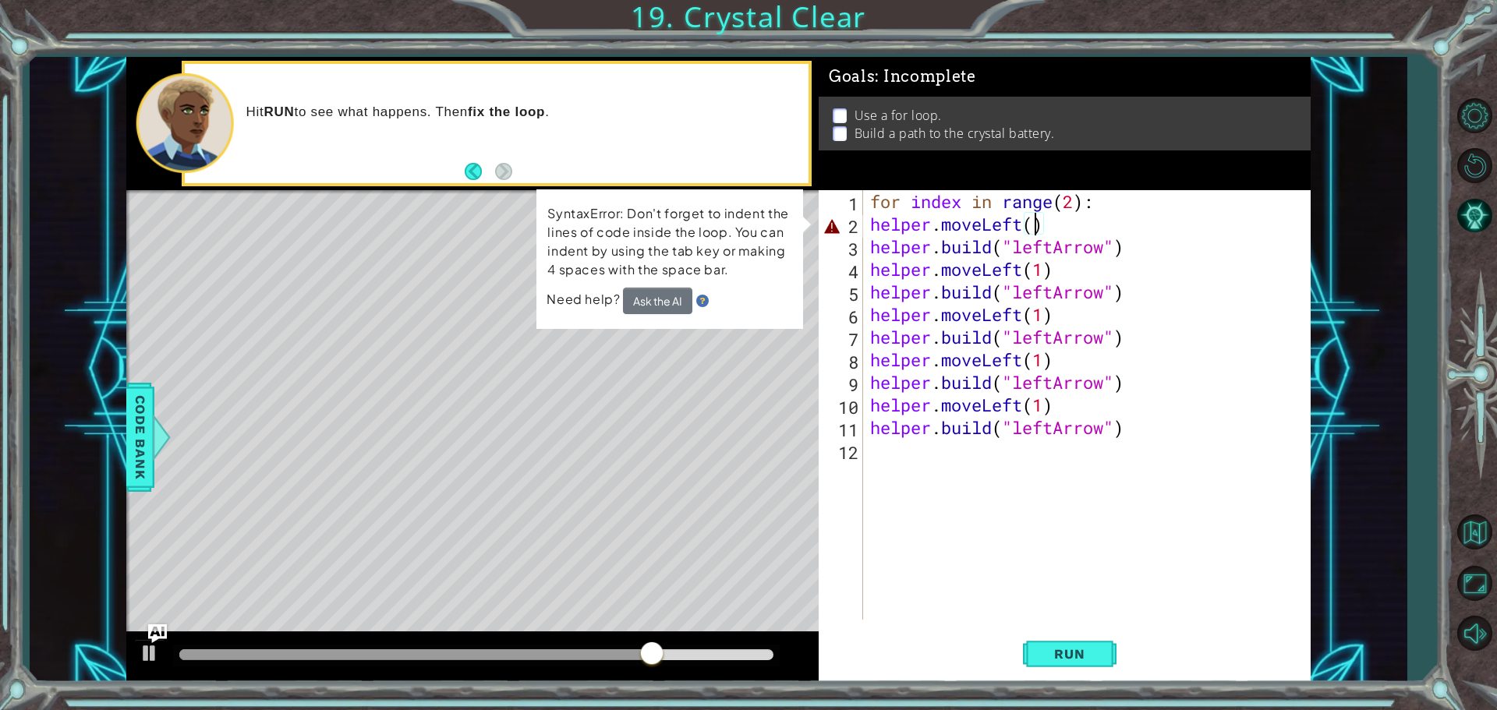
type textarea "helper.moveLeft( )"
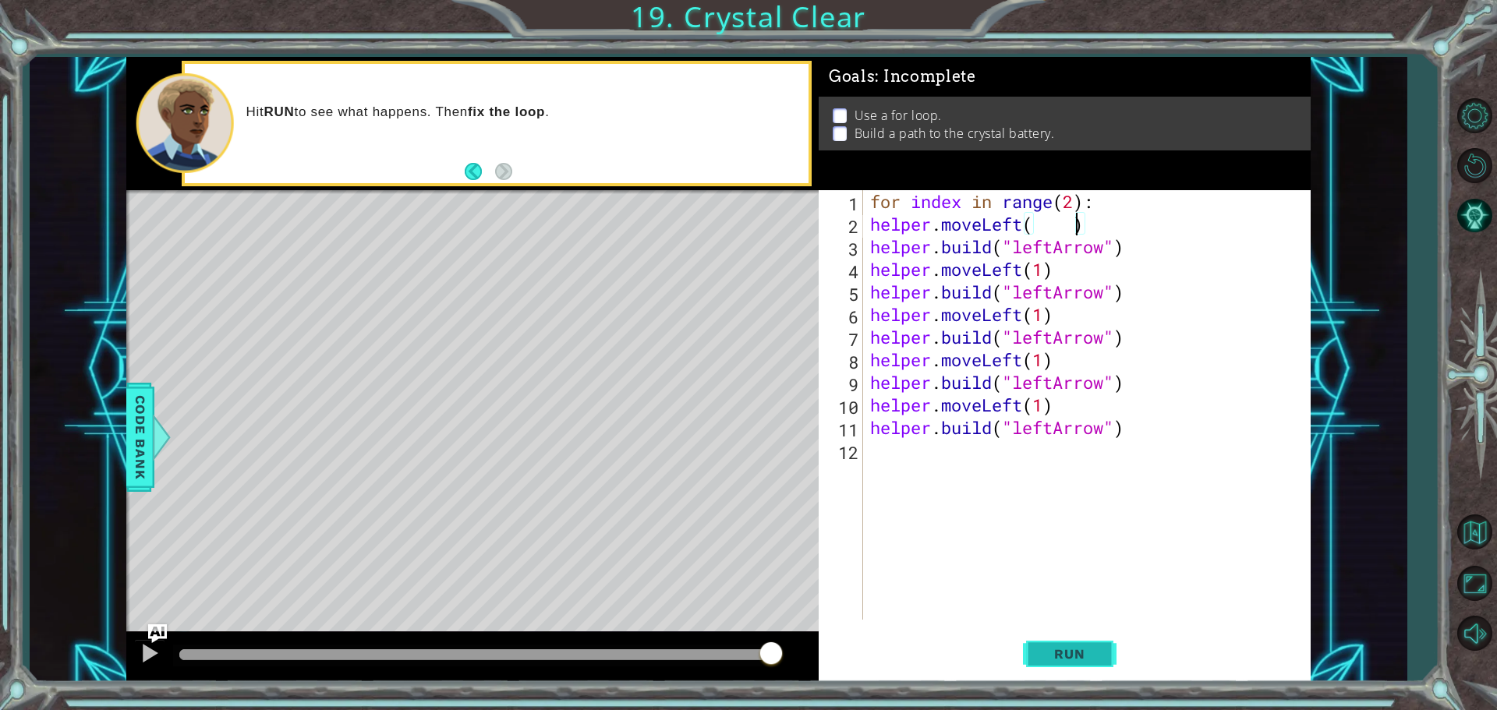
click at [1103, 642] on button "Run" at bounding box center [1070, 653] width 94 height 49
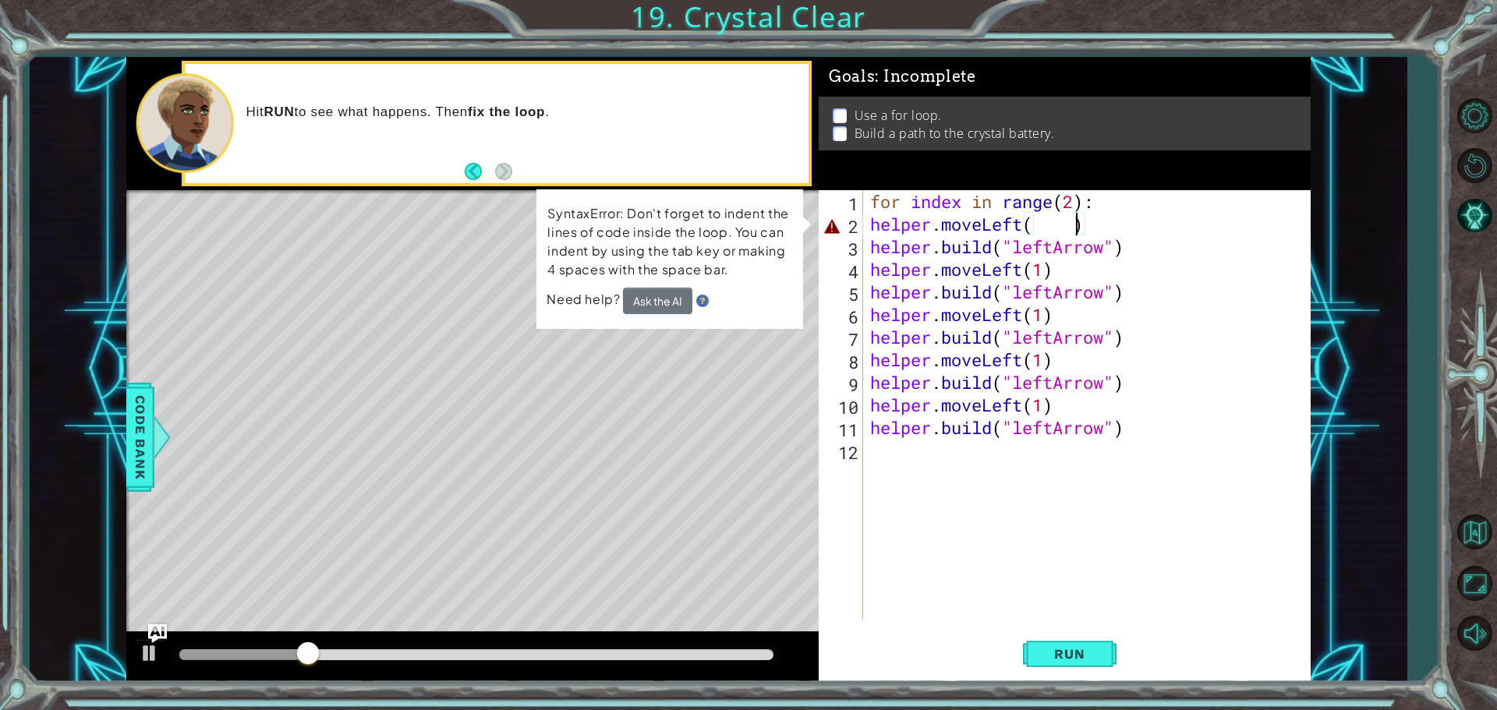
click at [771, 480] on div "Level Map" at bounding box center [486, 419] width 720 height 459
click at [675, 293] on button "Ask the AI" at bounding box center [657, 301] width 69 height 27
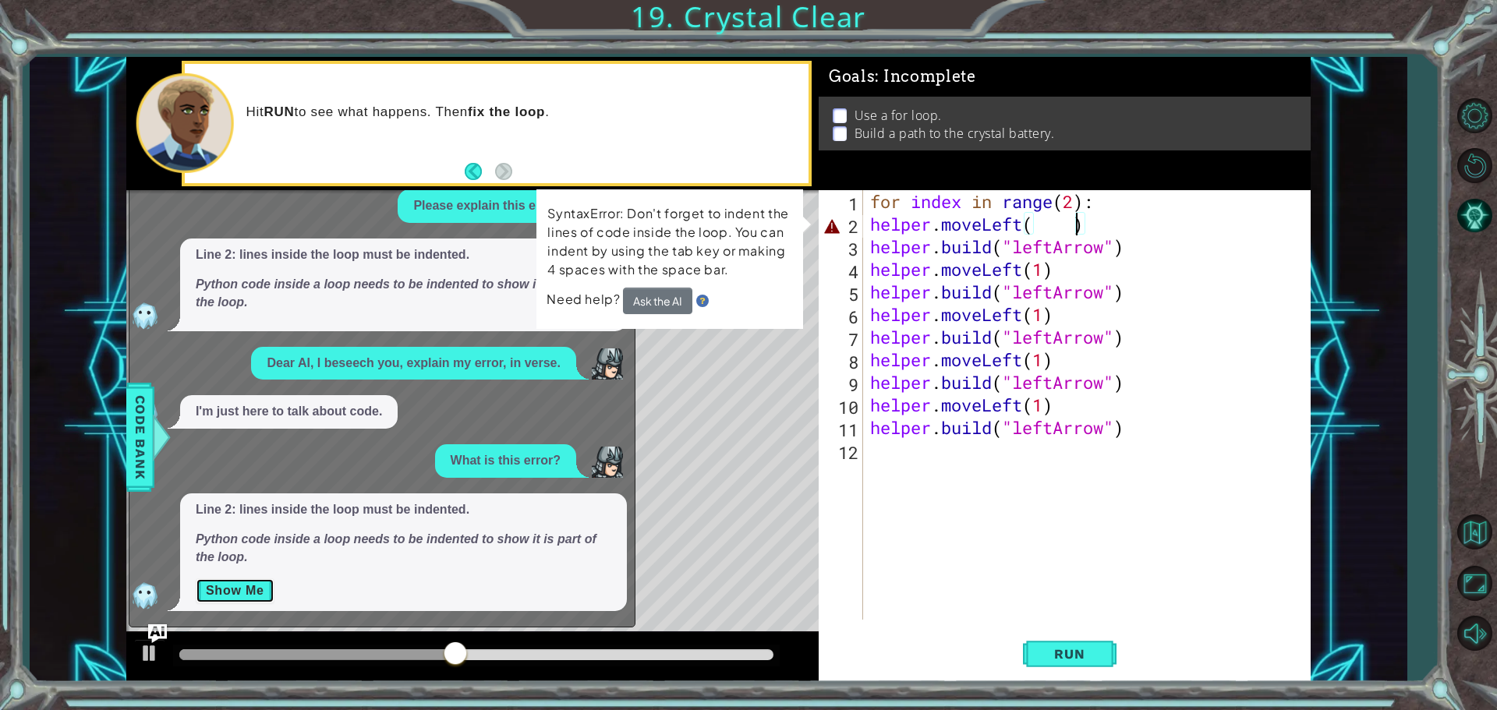
click at [257, 588] on button "Show Me" at bounding box center [235, 591] width 79 height 25
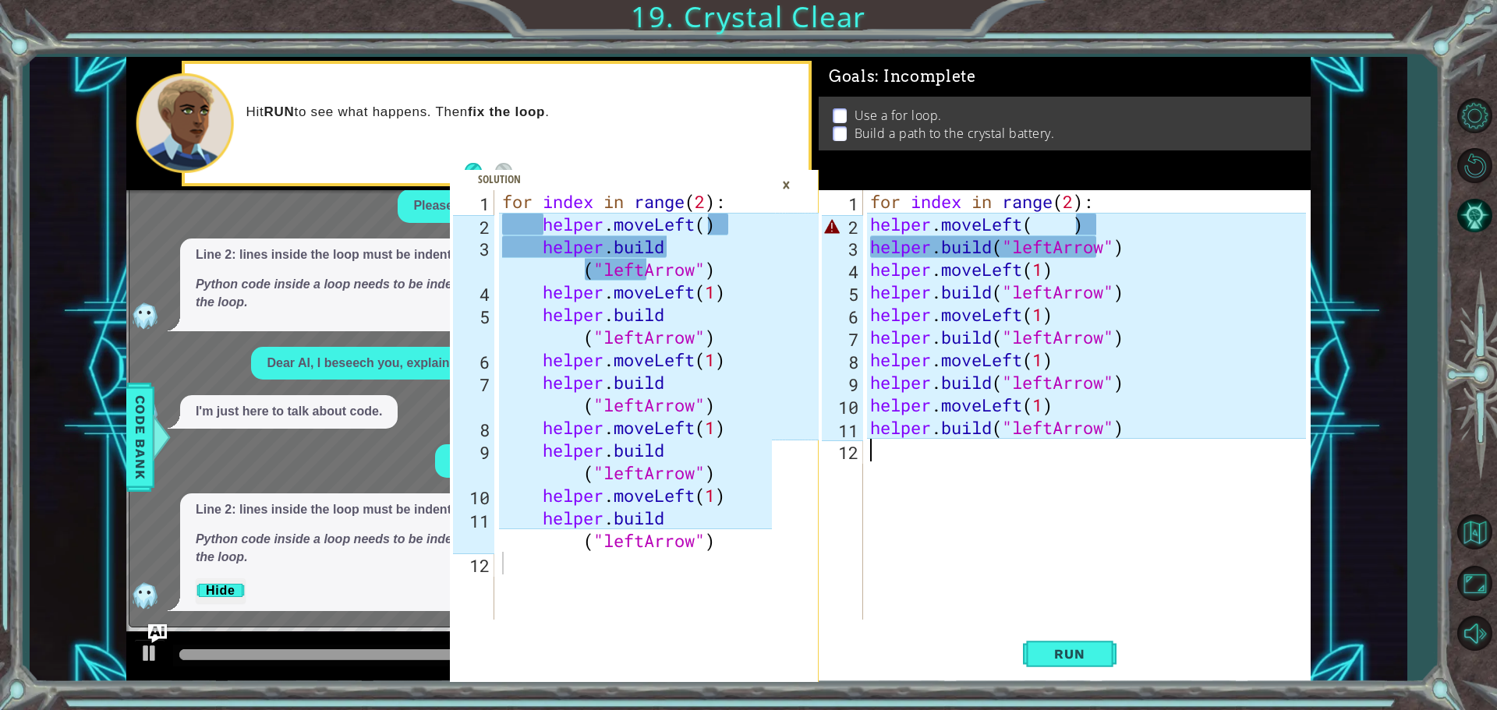
click at [1066, 225] on div "for index in range ( 2 ) : helper . moveLeft ( ) helper . build ( "leftArrow" )…" at bounding box center [1090, 427] width 447 height 475
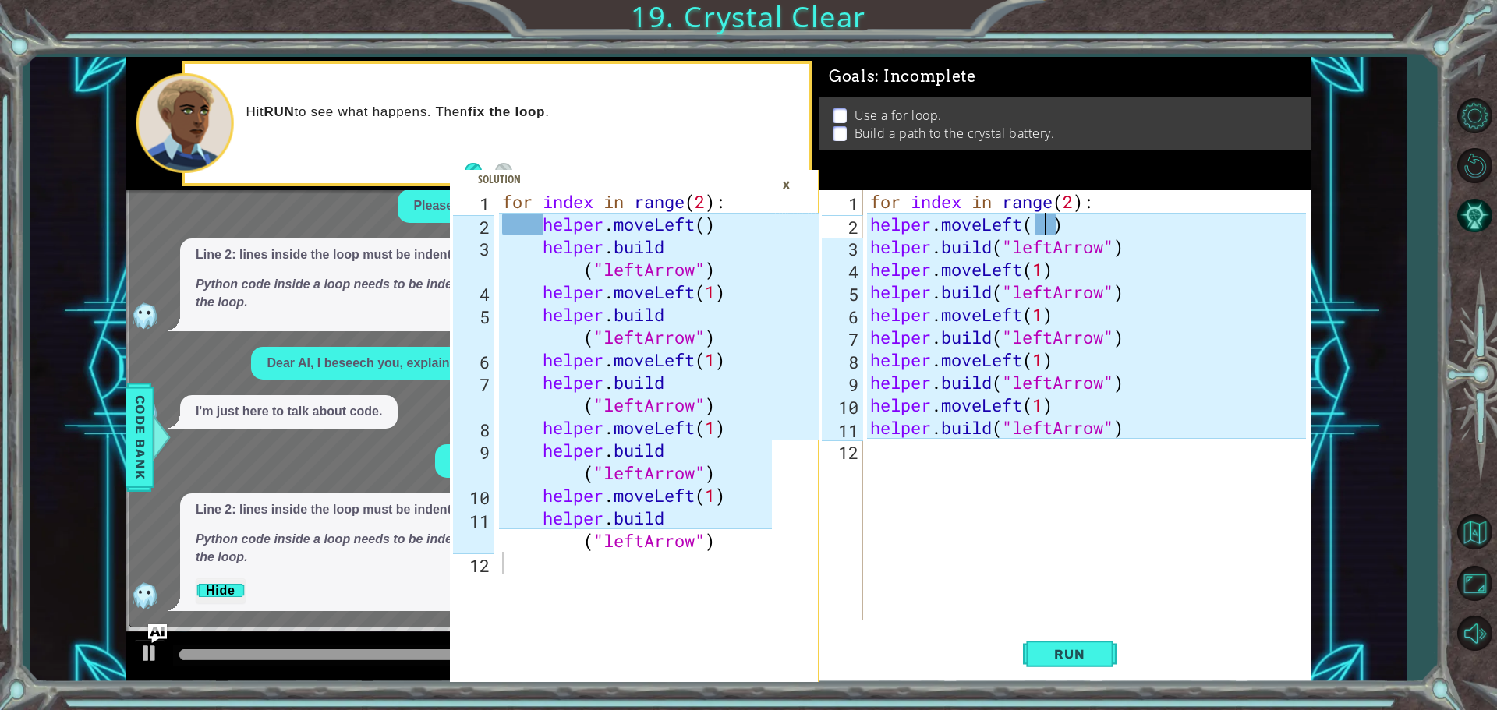
click at [1050, 225] on div "for index in range ( 2 ) : helper . moveLeft ( ) helper . build ( "leftArrow" )…" at bounding box center [1090, 427] width 447 height 475
click at [975, 242] on div "helper.moveLeft press enter" at bounding box center [1006, 265] width 295 height 56
click at [1066, 218] on div "for index in range ( 2 ) : helper . moveLeft ( 1 ) ) helper . build ( "leftArro…" at bounding box center [1090, 427] width 447 height 475
click at [1074, 221] on div "for index in range ( 2 ) : helper . moveLeft ( 1 ) ) helper . build ( "leftArro…" at bounding box center [1090, 427] width 447 height 475
click at [1042, 221] on div "for index in range ( 2 ) : helper . moveLeft ( 1 ) helper . build ( "leftArrow"…" at bounding box center [1090, 427] width 447 height 475
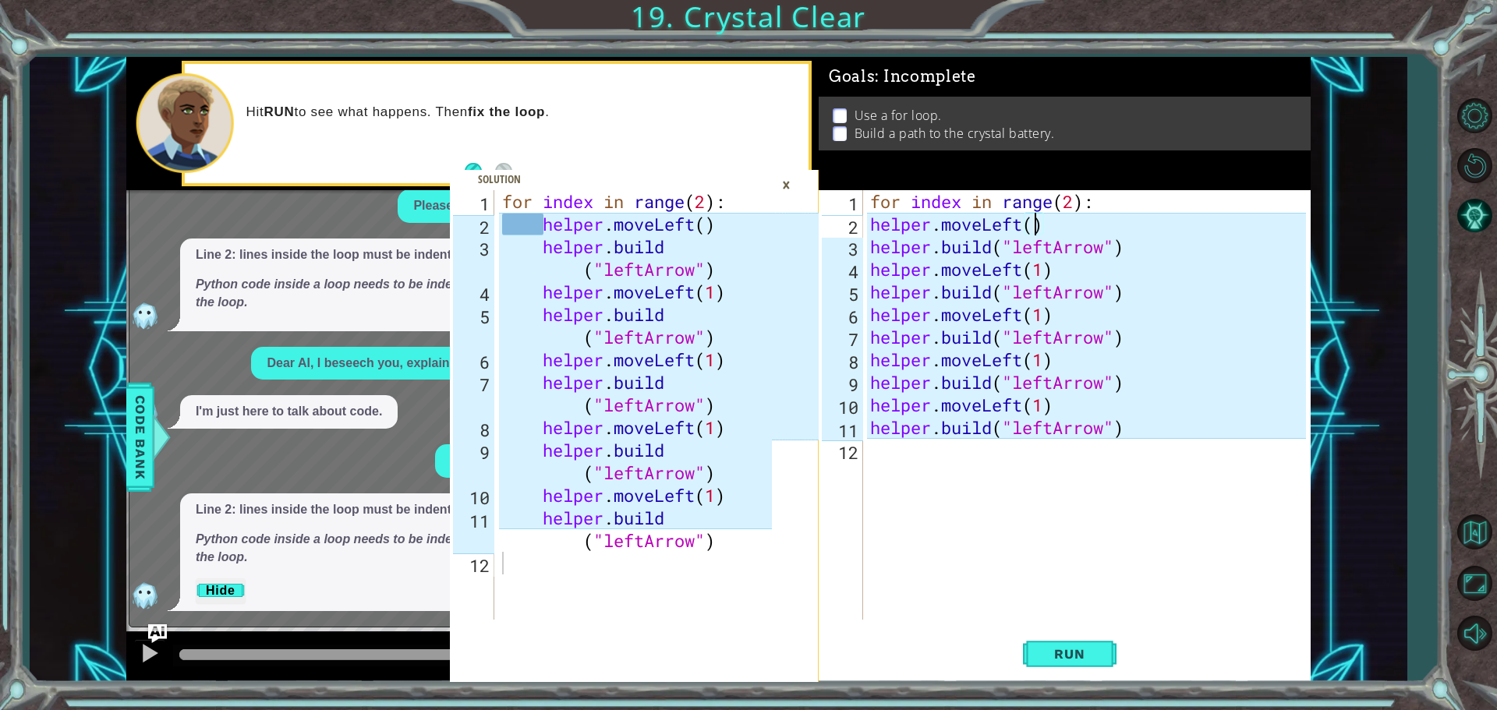
click at [866, 222] on div "helper.moveLeft() 1 2 3 4 5 6 7 8 9 10 11 12 for index in range ( 2 ) : helper …" at bounding box center [1062, 405] width 487 height 430
click at [870, 225] on div "for index in range ( 2 ) : helper . moveLeft ( ) helper . build ( "leftArrow" )…" at bounding box center [1090, 427] width 447 height 475
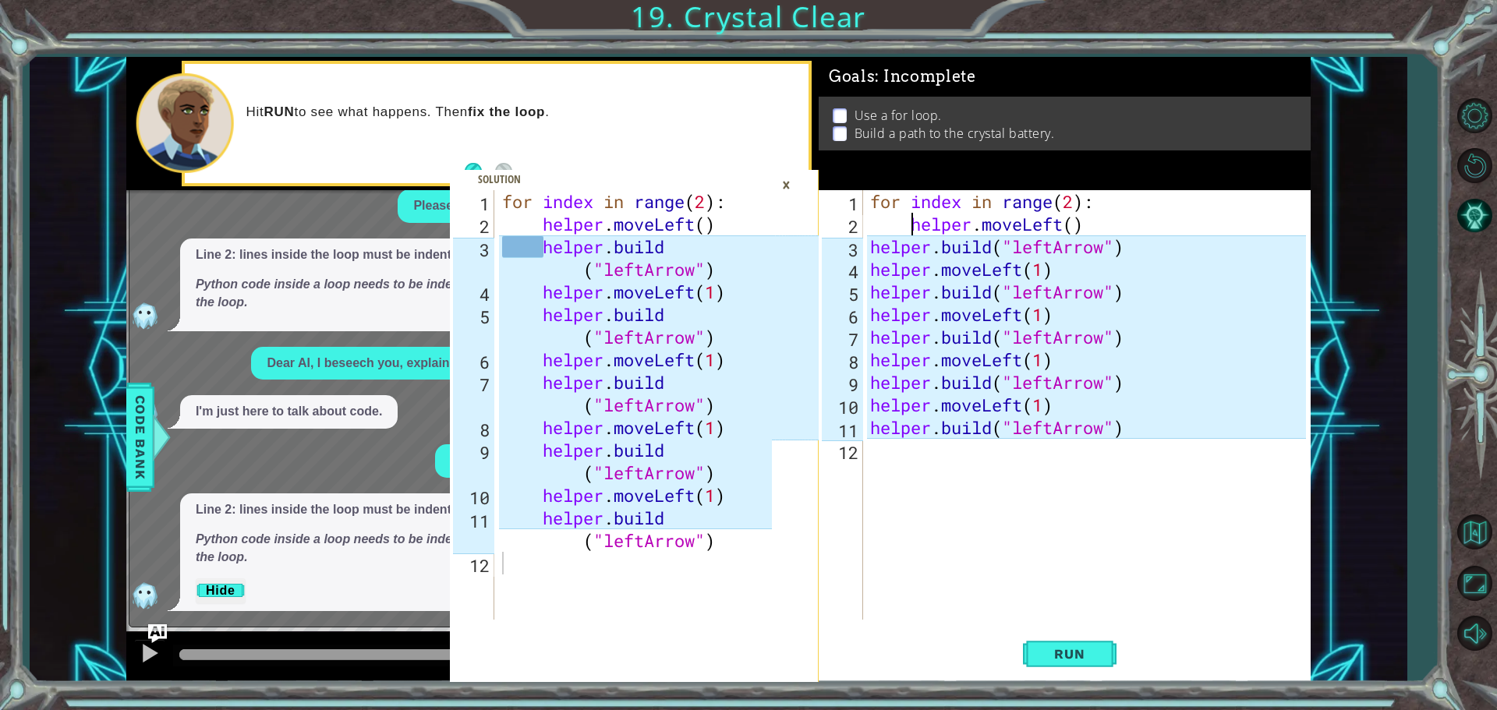
type textarea "helper.moveLeft()"
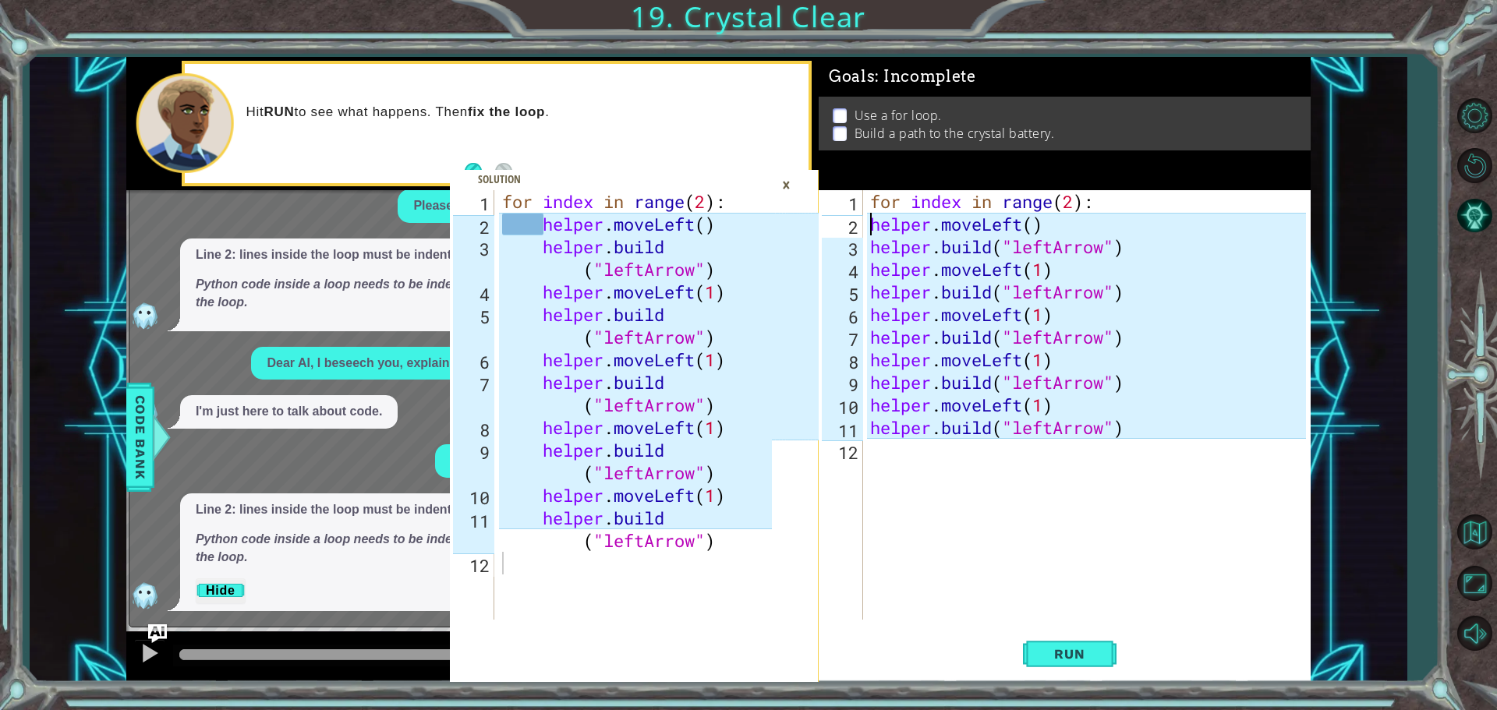
type textarea "helper.moveLeft()"
click at [536, 227] on div "for index in range ( 2 ) : helper . moveLeft ( ) helper . build ( "leftArrow" )…" at bounding box center [639, 427] width 281 height 475
click at [867, 221] on div "for index in range ( 2 ) : helper . moveLeft ( ) helper . build ( "leftArrow" )…" at bounding box center [1090, 427] width 447 height 475
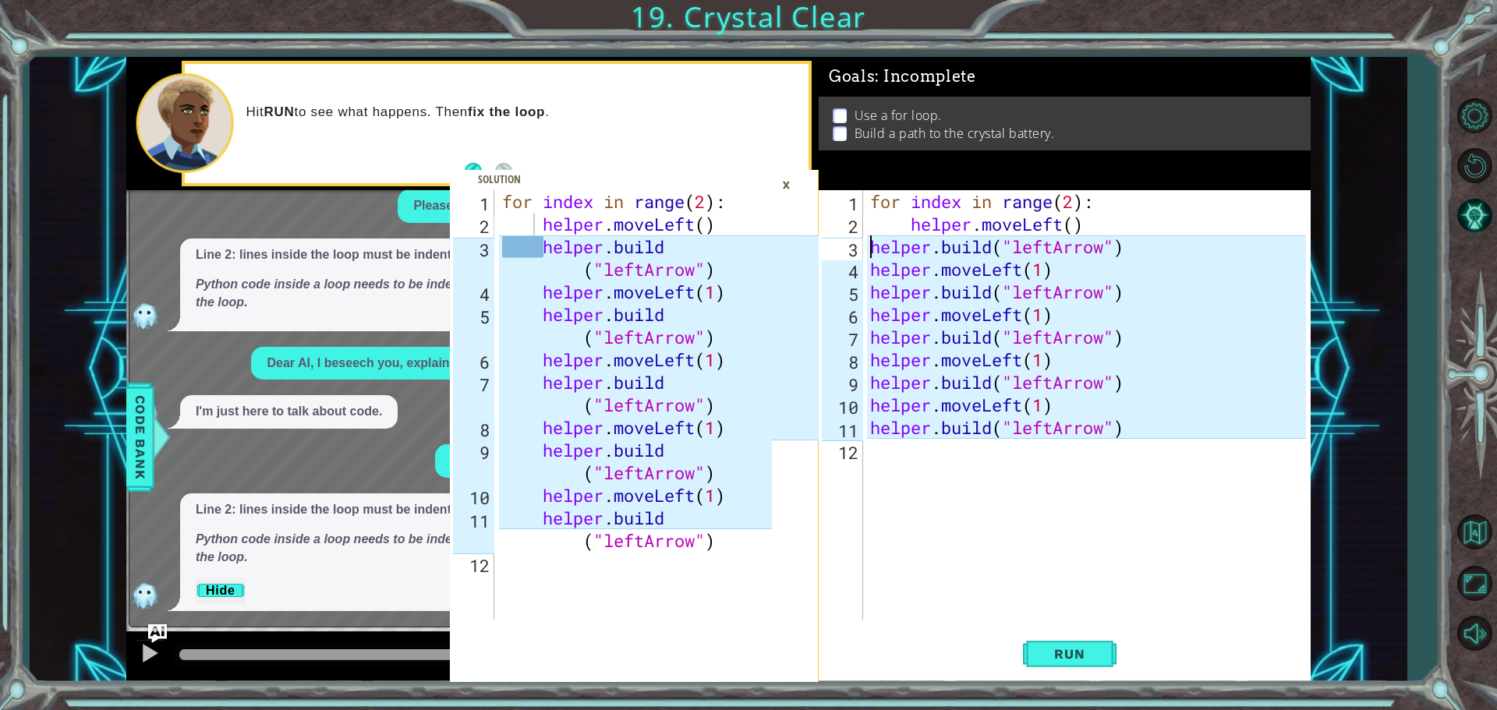
click at [872, 244] on div "for index in range ( 2 ) : helper . moveLeft ( ) helper . build ( "leftArrow" )…" at bounding box center [1090, 427] width 447 height 475
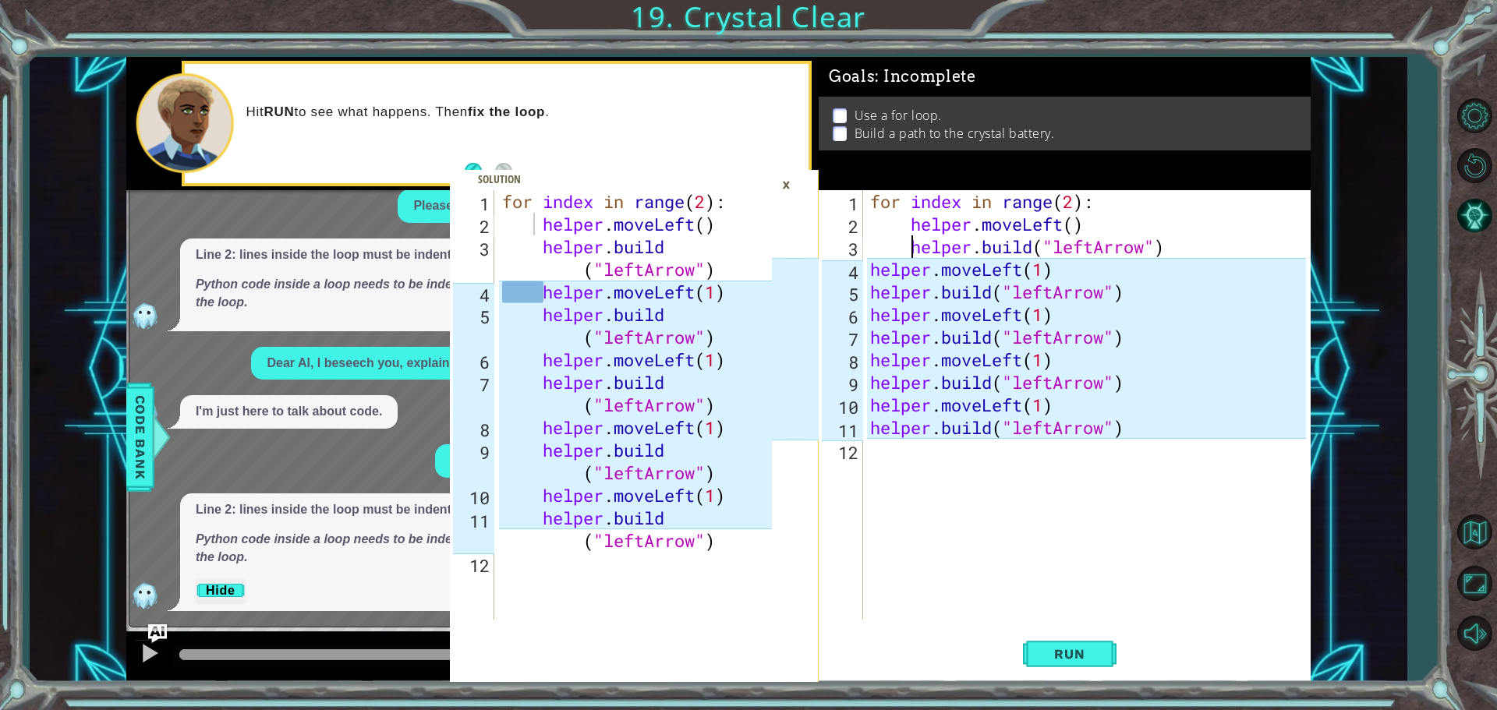
click at [867, 275] on div "for index in range ( 2 ) : helper . moveLeft ( ) helper . build ( "leftArrow" )…" at bounding box center [1090, 427] width 447 height 475
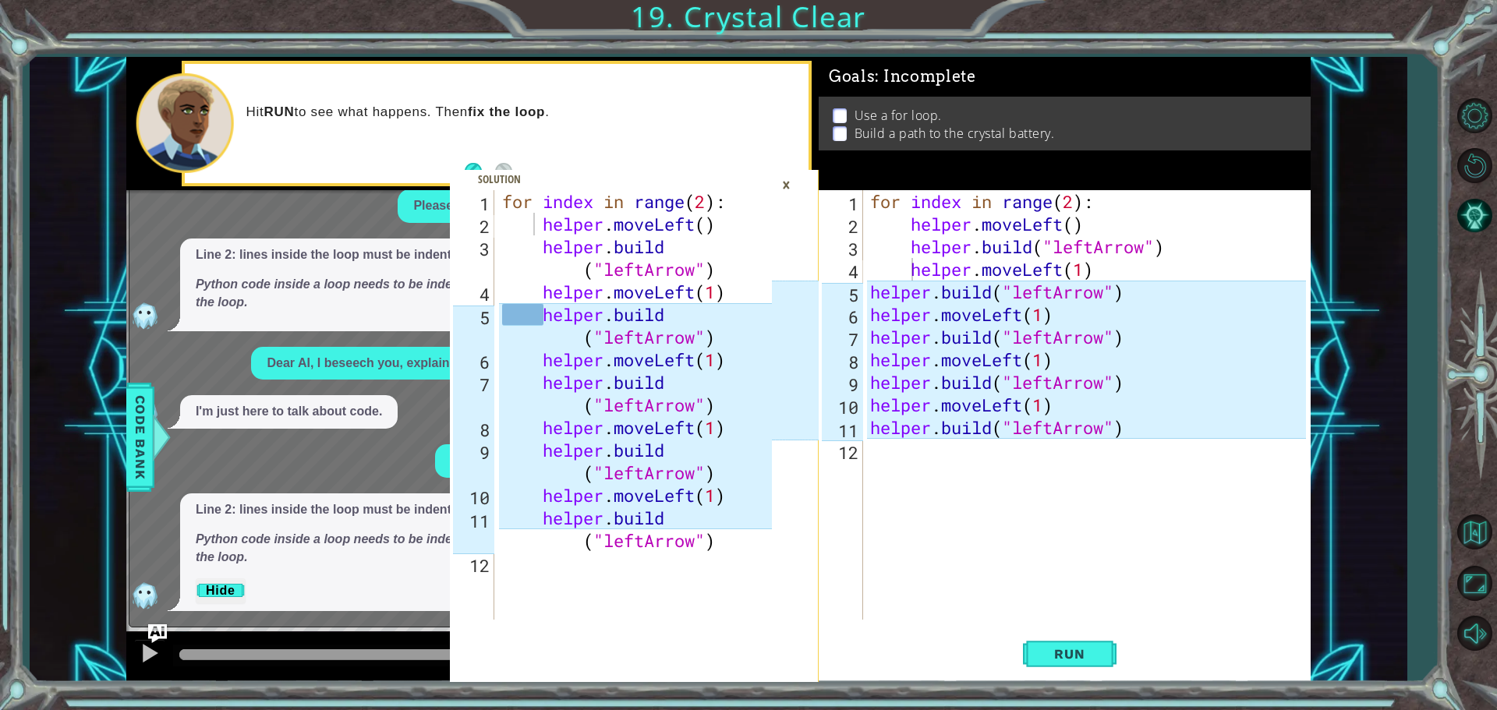
click at [865, 285] on div "helper.moveLeft(1) 1 2 3 4 5 6 7 8 9 10 11 12 for index in range ( 2 ) : helper…" at bounding box center [1062, 405] width 487 height 430
click at [866, 290] on div "helper.moveLeft(1) 1 2 3 4 5 6 7 8 9 10 11 12 for index in range ( 2 ) : helper…" at bounding box center [1062, 405] width 487 height 430
click at [869, 292] on div "for index in range ( 2 ) : helper . moveLeft ( ) helper . build ( "leftArrow" )…" at bounding box center [1090, 427] width 447 height 475
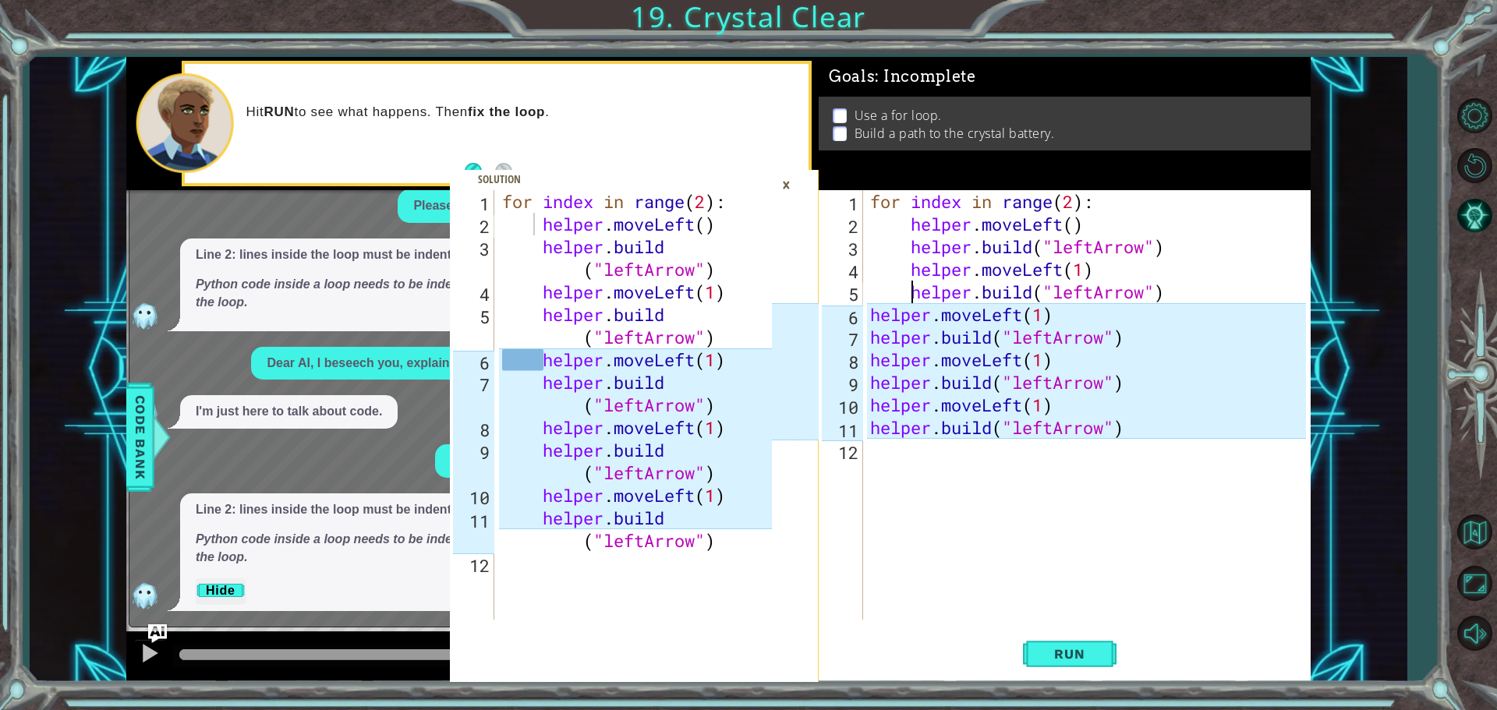
click at [867, 317] on div "for index in range ( 2 ) : helper . moveLeft ( ) helper . build ( "leftArrow" )…" at bounding box center [1090, 427] width 447 height 475
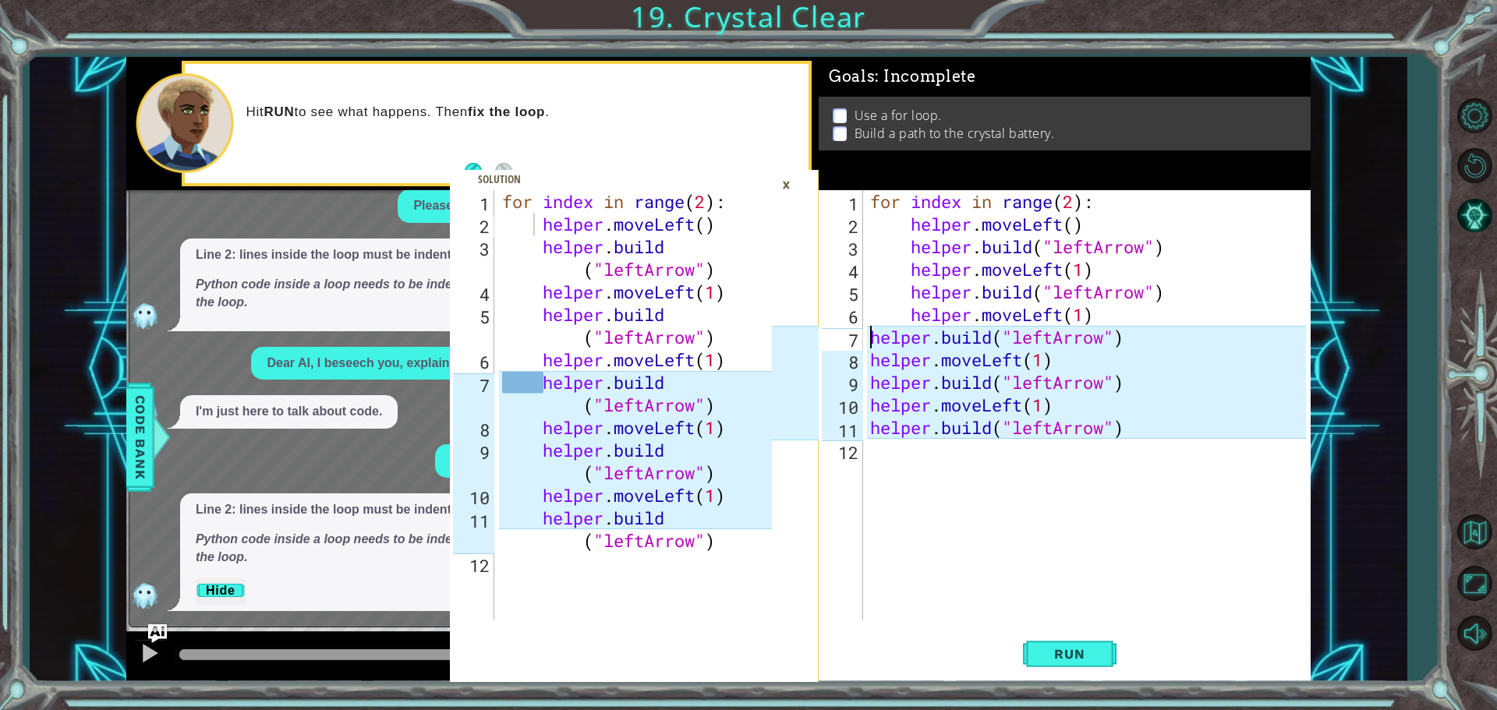
click at [870, 335] on div "for index in range ( 2 ) : helper . moveLeft ( ) helper . build ( "leftArrow" )…" at bounding box center [1090, 427] width 447 height 475
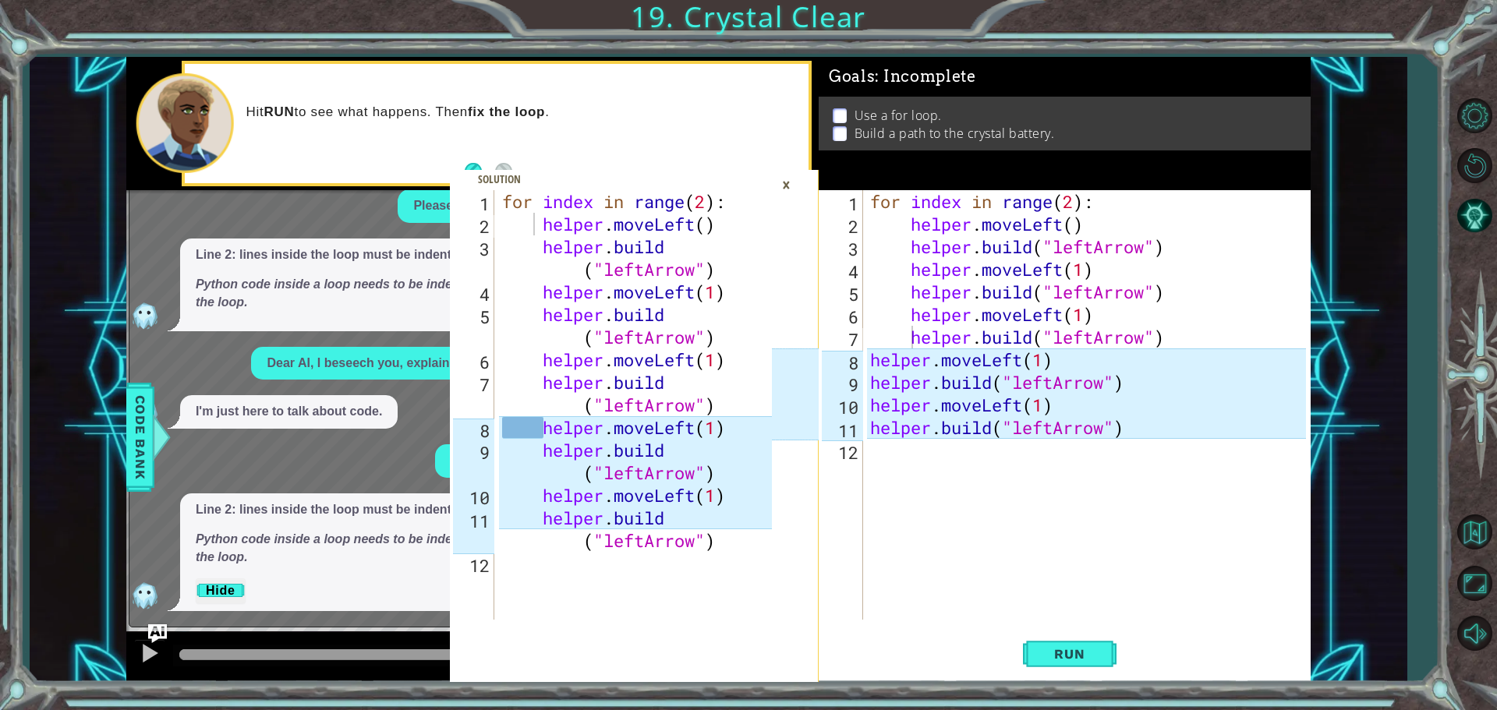
click at [866, 363] on div "[DOMAIN_NAME]("leftArrow") 1 2 3 4 5 6 7 8 9 10 11 12 for index in range ( 2 ) …" at bounding box center [1062, 405] width 487 height 430
click at [867, 360] on div "for index in range ( 2 ) : helper . moveLeft ( ) helper . build ( "leftArrow" )…" at bounding box center [1090, 427] width 447 height 475
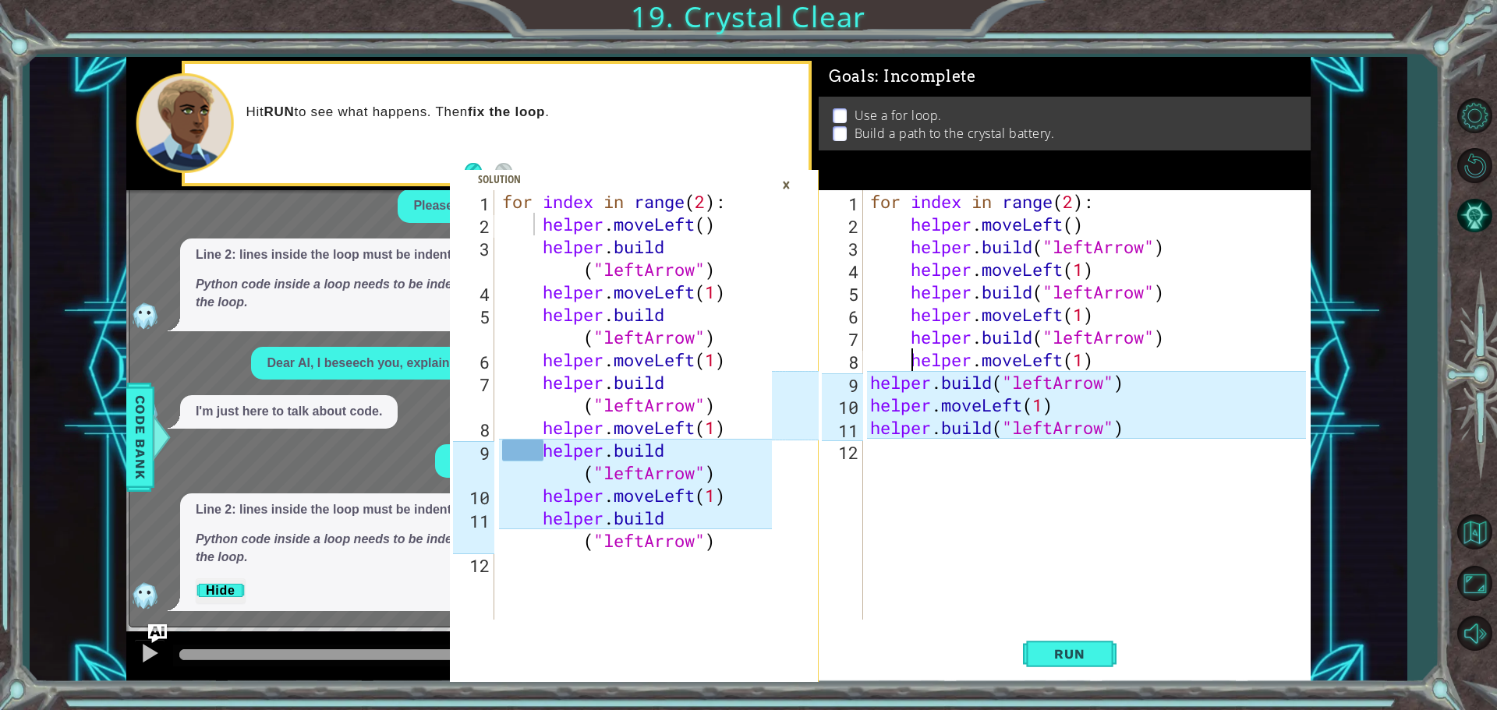
click at [870, 381] on div "for index in range ( 2 ) : helper . moveLeft ( ) helper . build ( "leftArrow" )…" at bounding box center [1090, 427] width 447 height 475
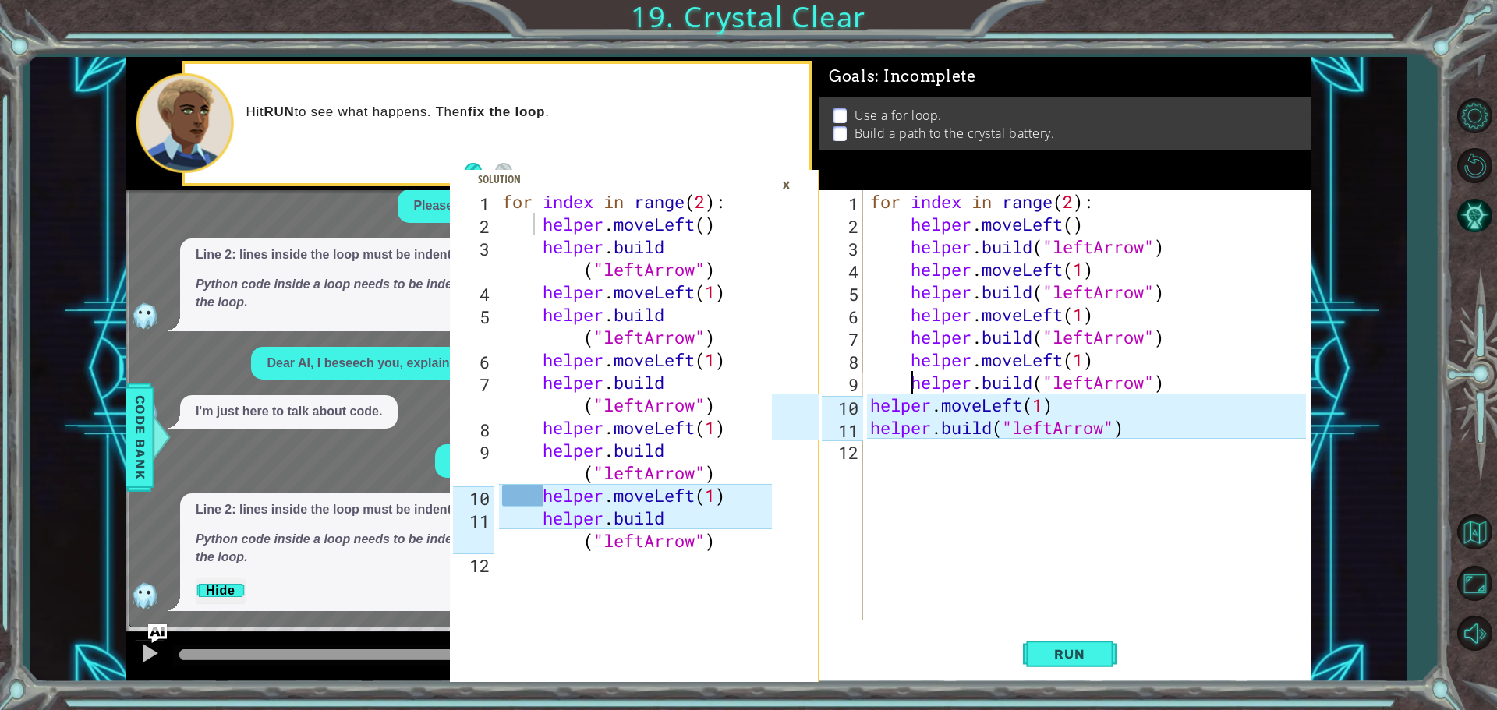
click at [869, 404] on div "for index in range ( 2 ) : helper . moveLeft ( ) helper . build ( "leftArrow" )…" at bounding box center [1090, 427] width 447 height 475
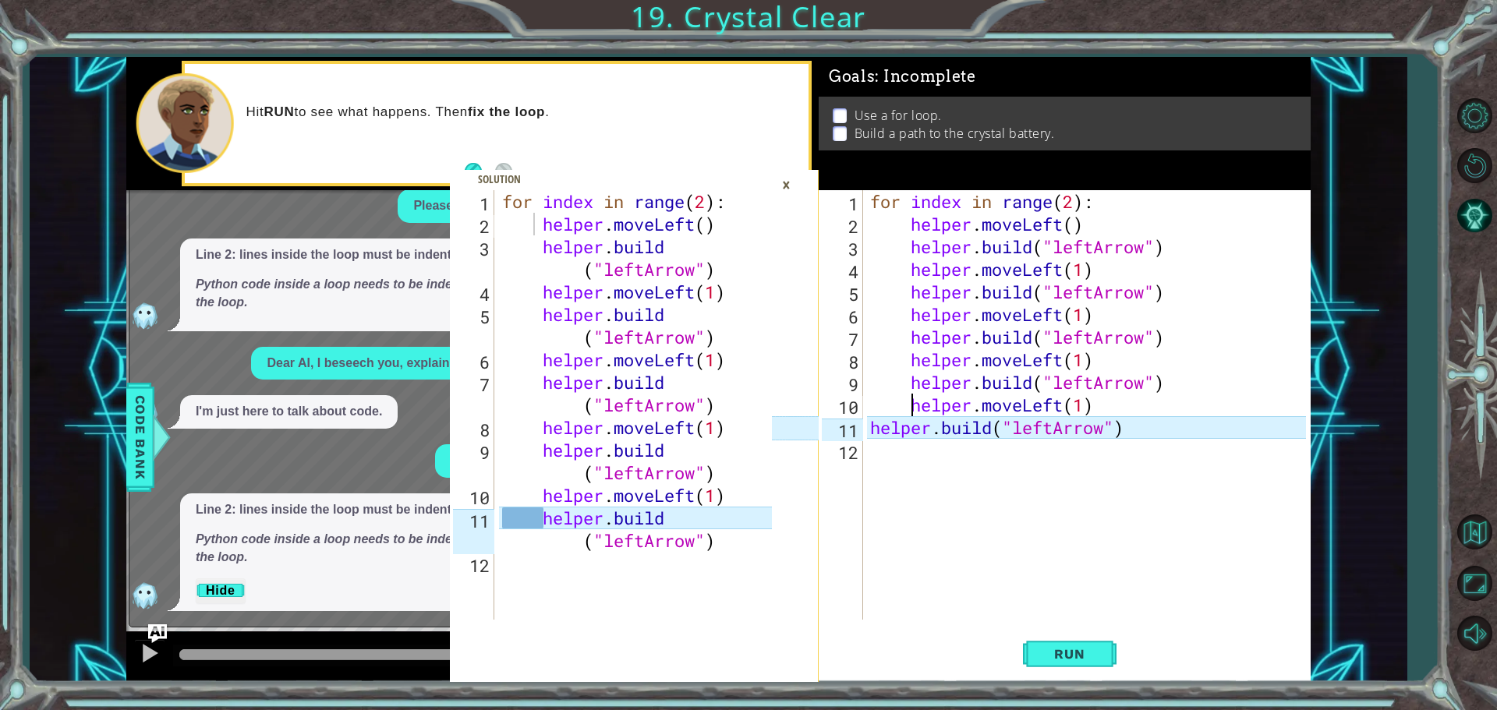
click at [869, 433] on div "for index in range ( 2 ) : helper . moveLeft ( ) helper . build ( "leftArrow" )…" at bounding box center [1090, 427] width 447 height 475
type textarea "[DOMAIN_NAME]("leftArrow")"
